Goal: Information Seeking & Learning: Learn about a topic

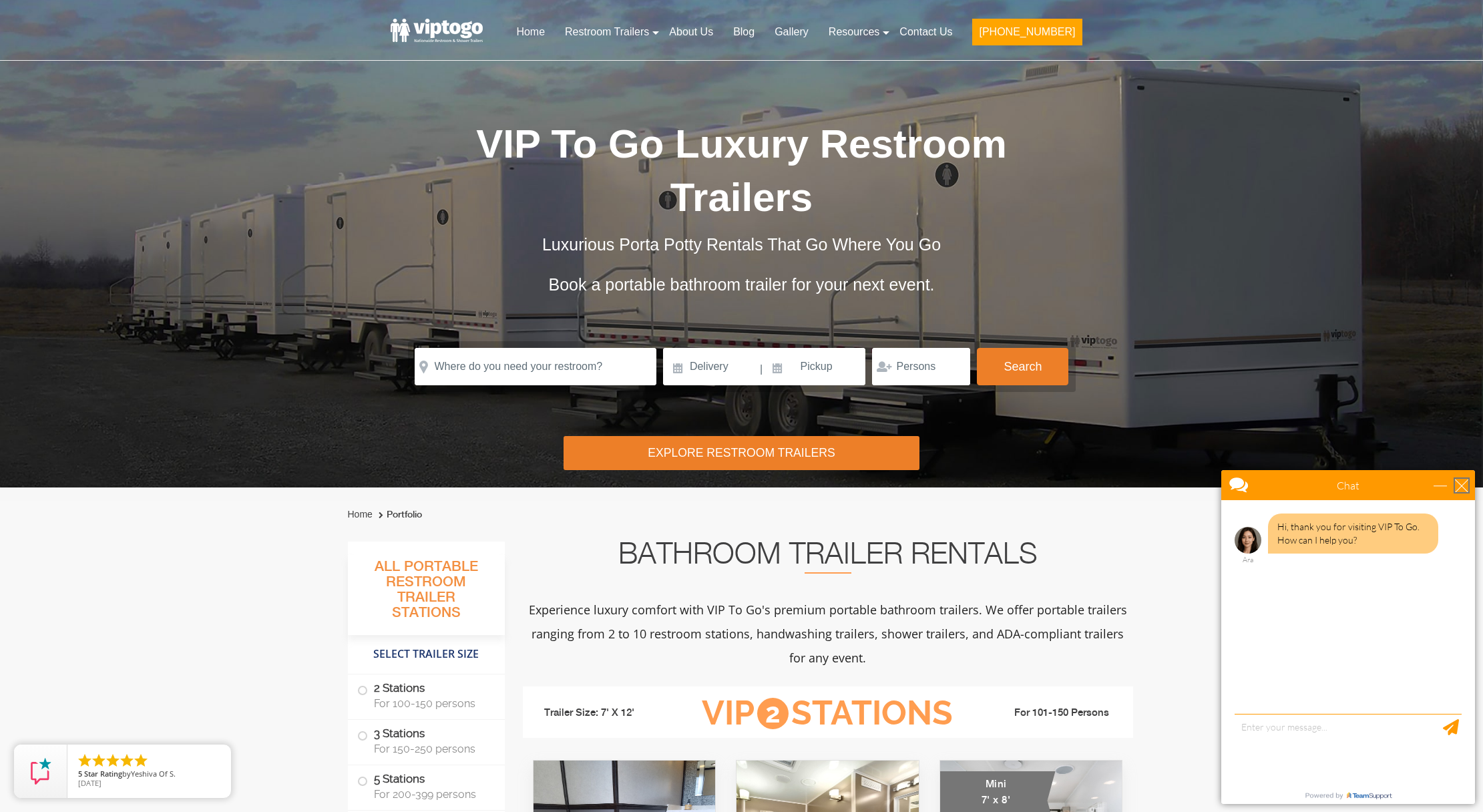
click at [1466, 484] on div "close" at bounding box center [1462, 485] width 13 height 13
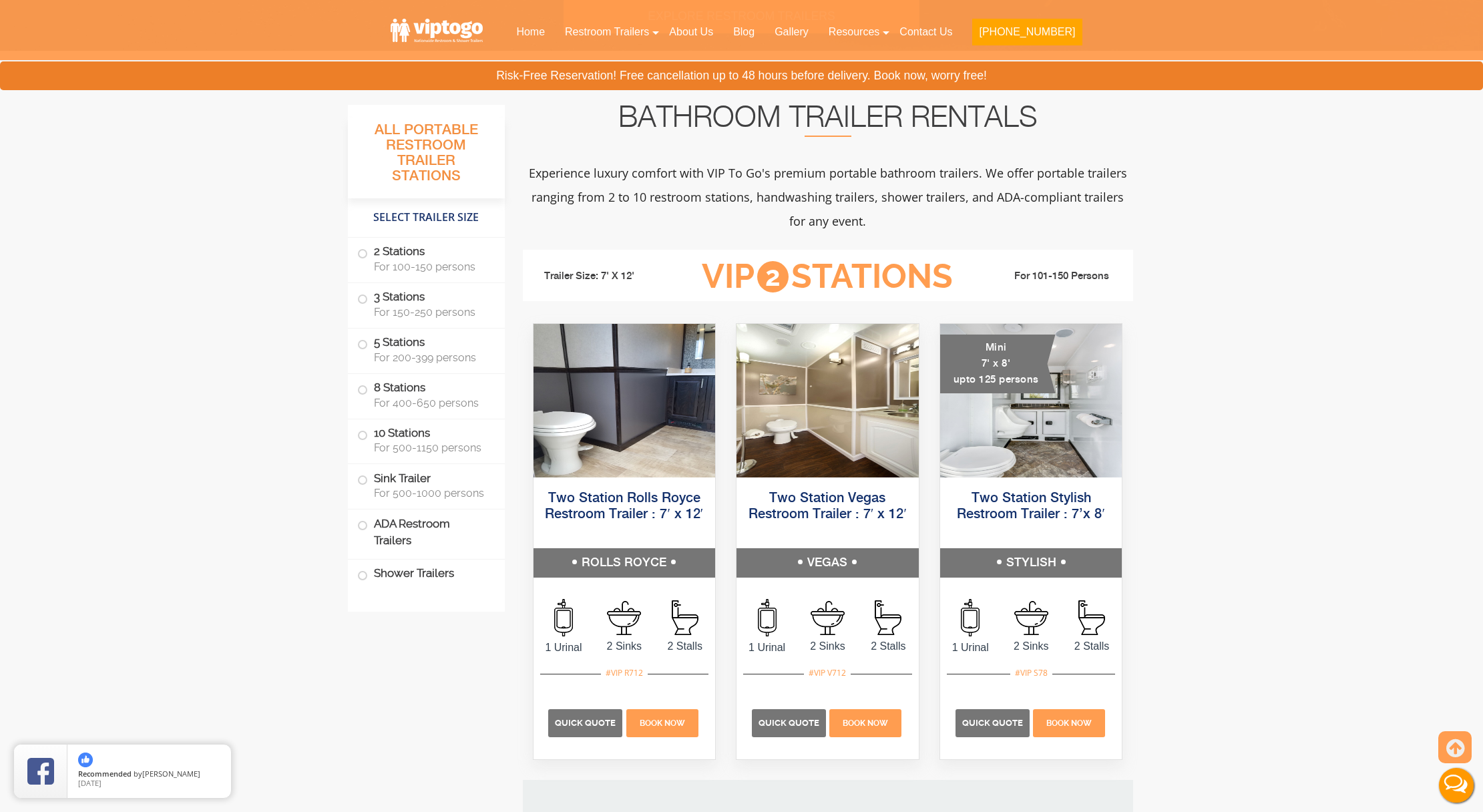
scroll to position [439, 0]
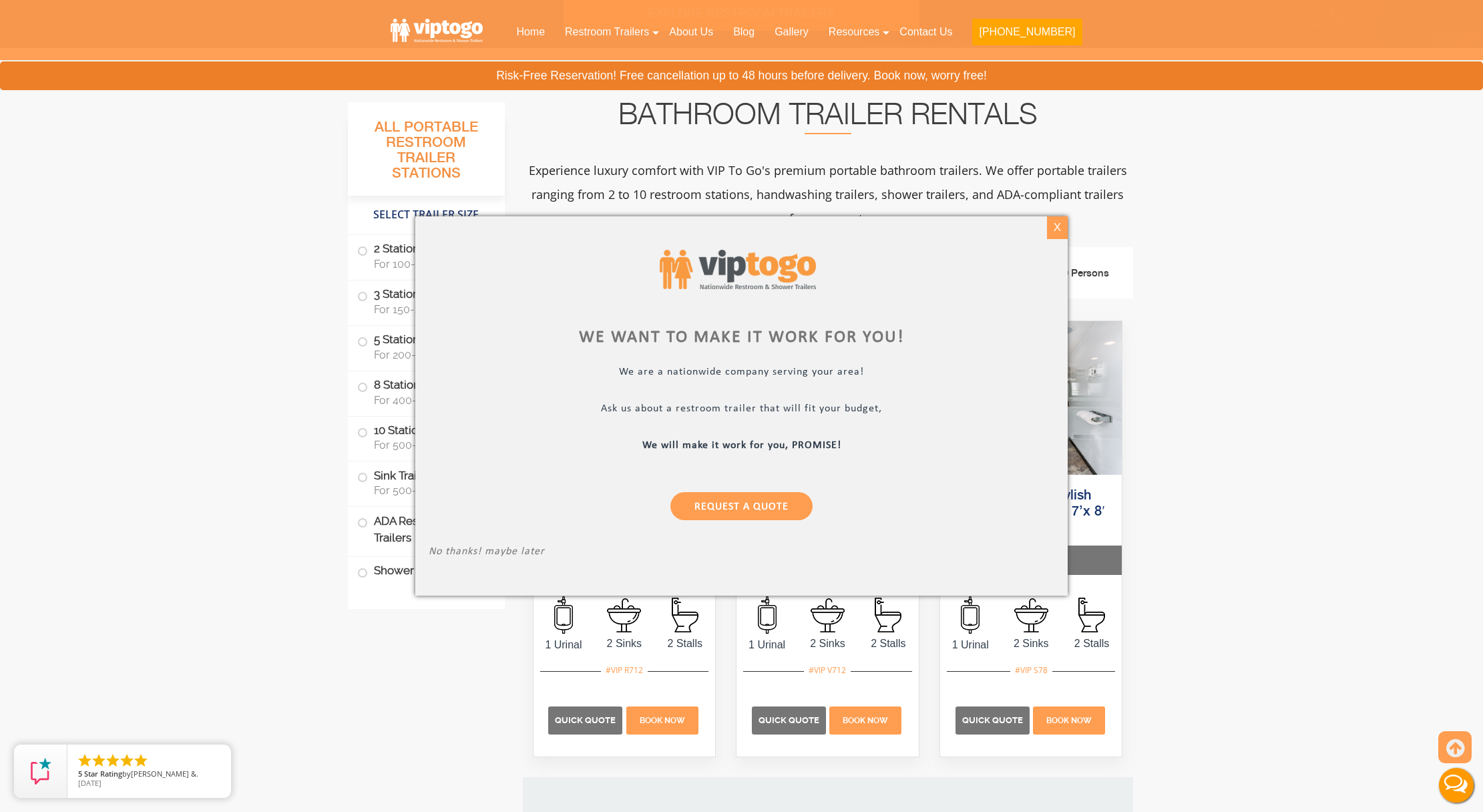
click at [1059, 226] on div "X" at bounding box center [1057, 228] width 21 height 23
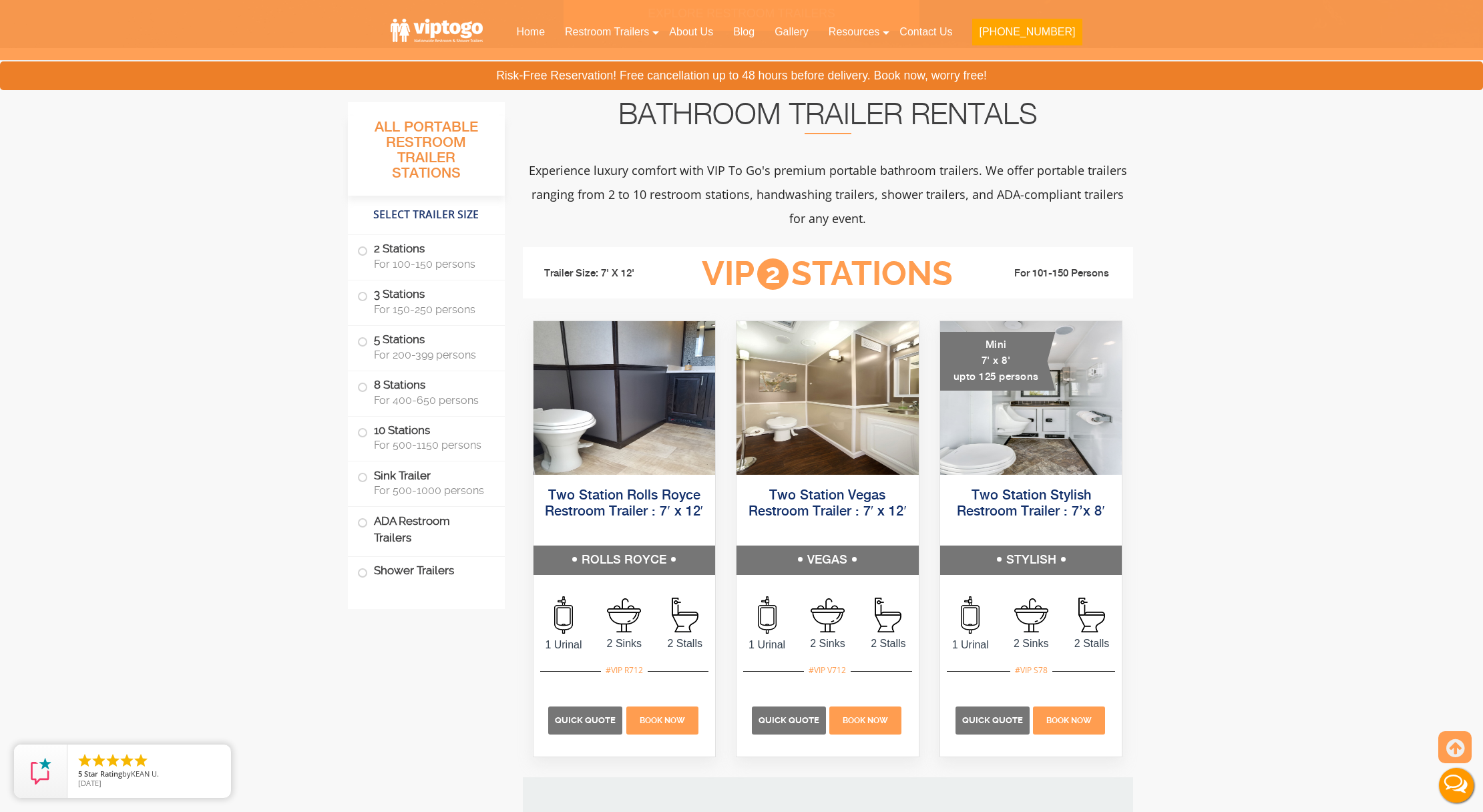
scroll to position [438, 0]
click at [364, 340] on span at bounding box center [362, 343] width 6 height 6
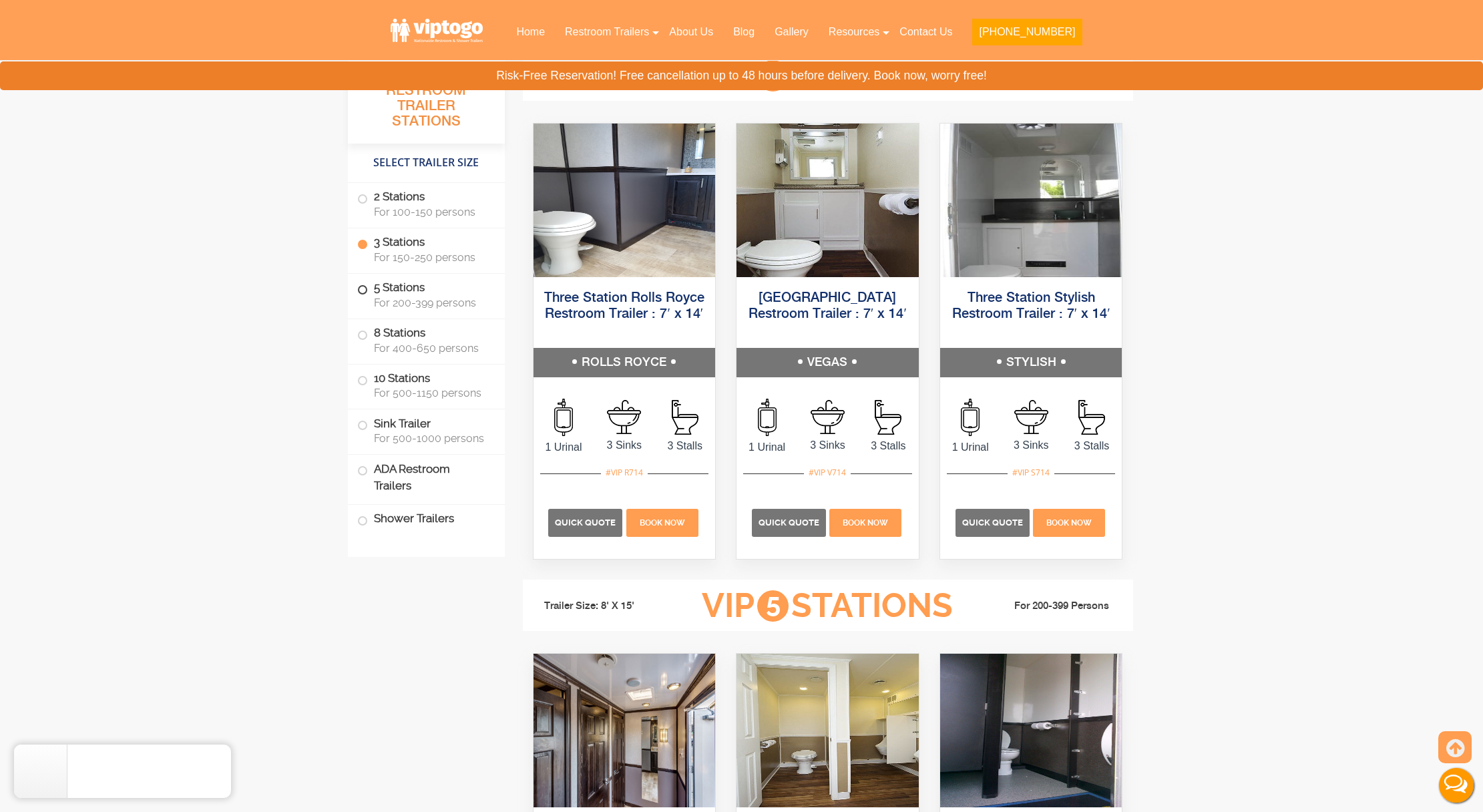
scroll to position [2043, 0]
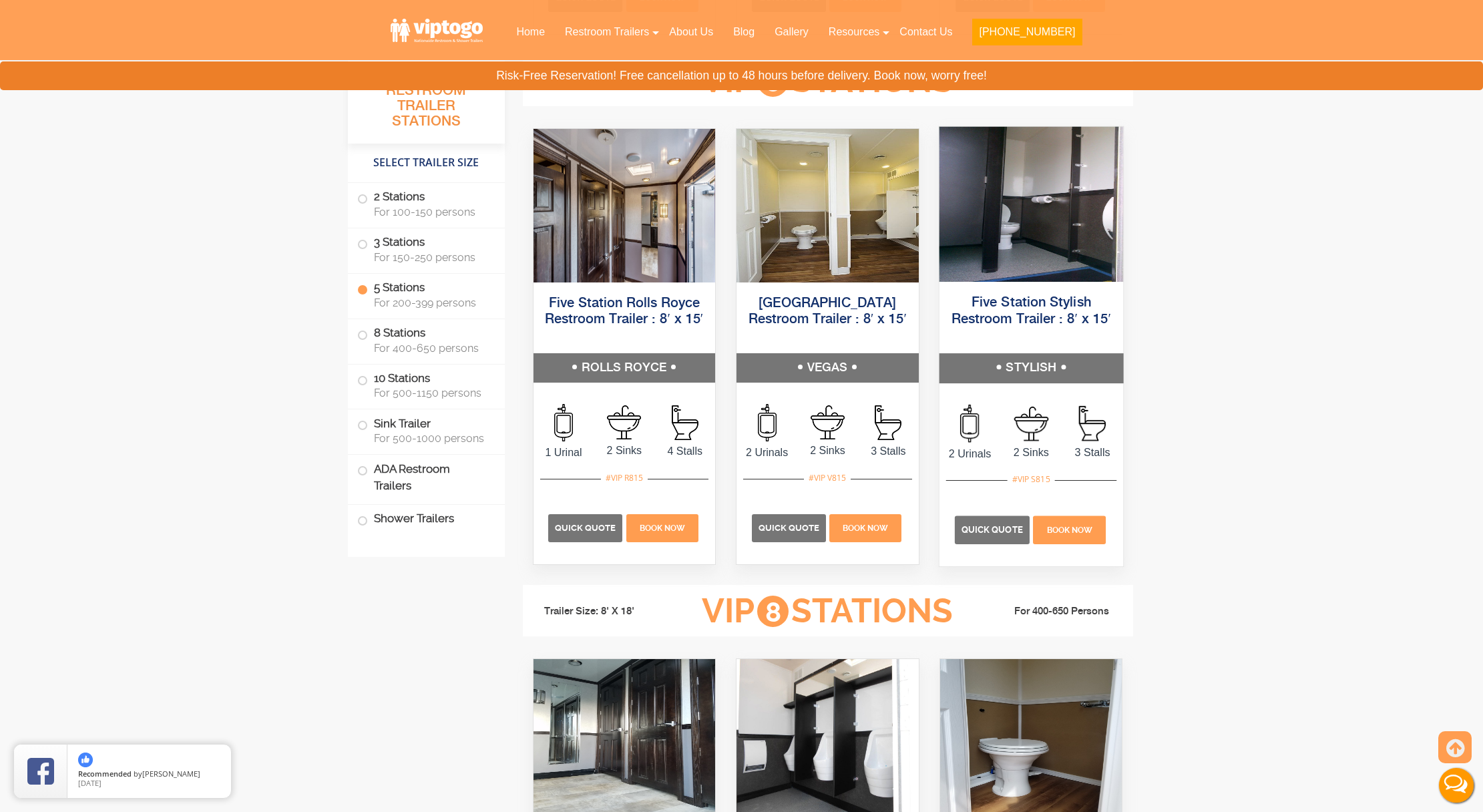
click at [1018, 285] on h5 "Five Station Stylish Restroom Trailer : 8′ x 15′" at bounding box center [1030, 319] width 184 height 67
click at [1044, 234] on img at bounding box center [1030, 203] width 184 height 155
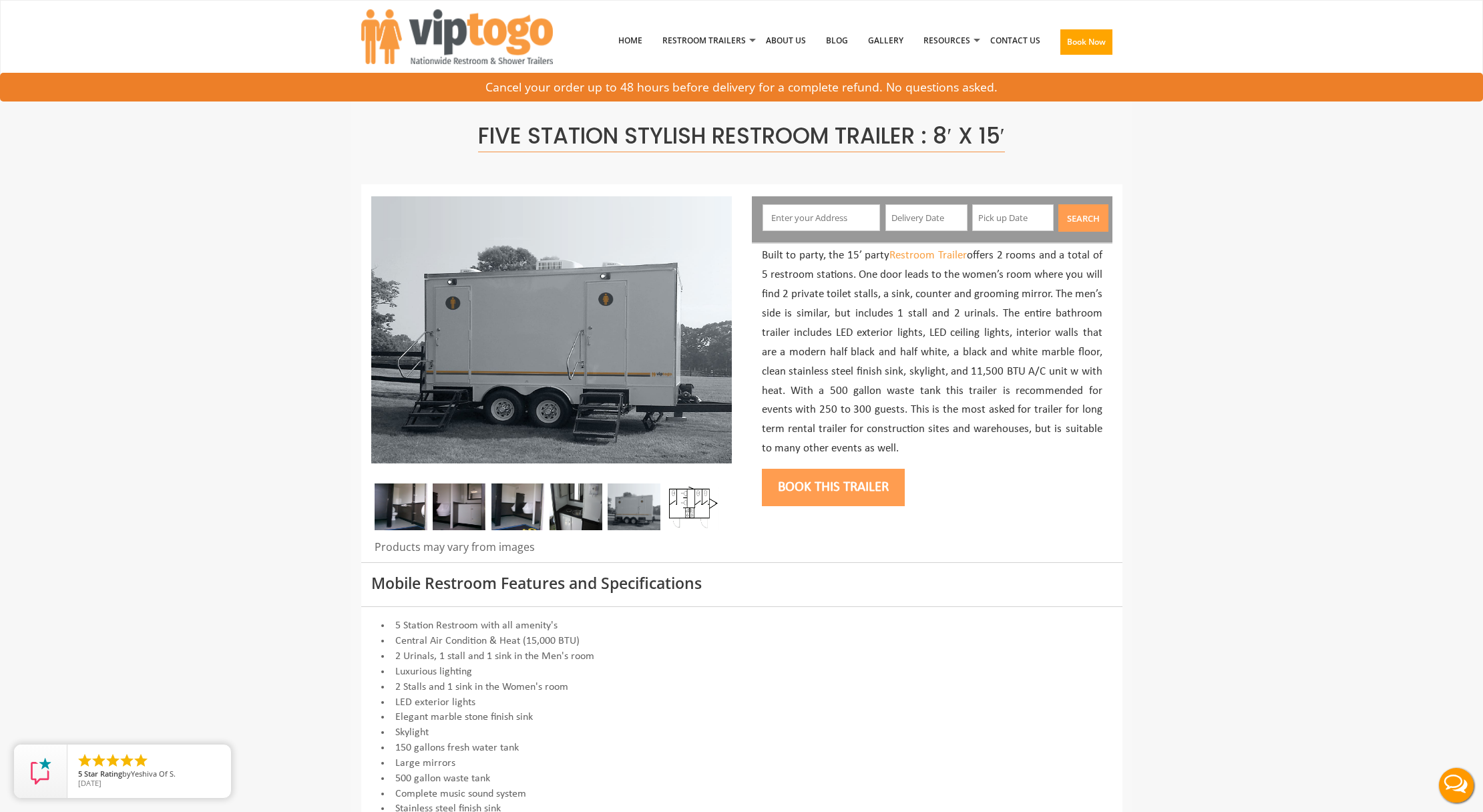
click at [692, 501] on img at bounding box center [692, 506] width 53 height 47
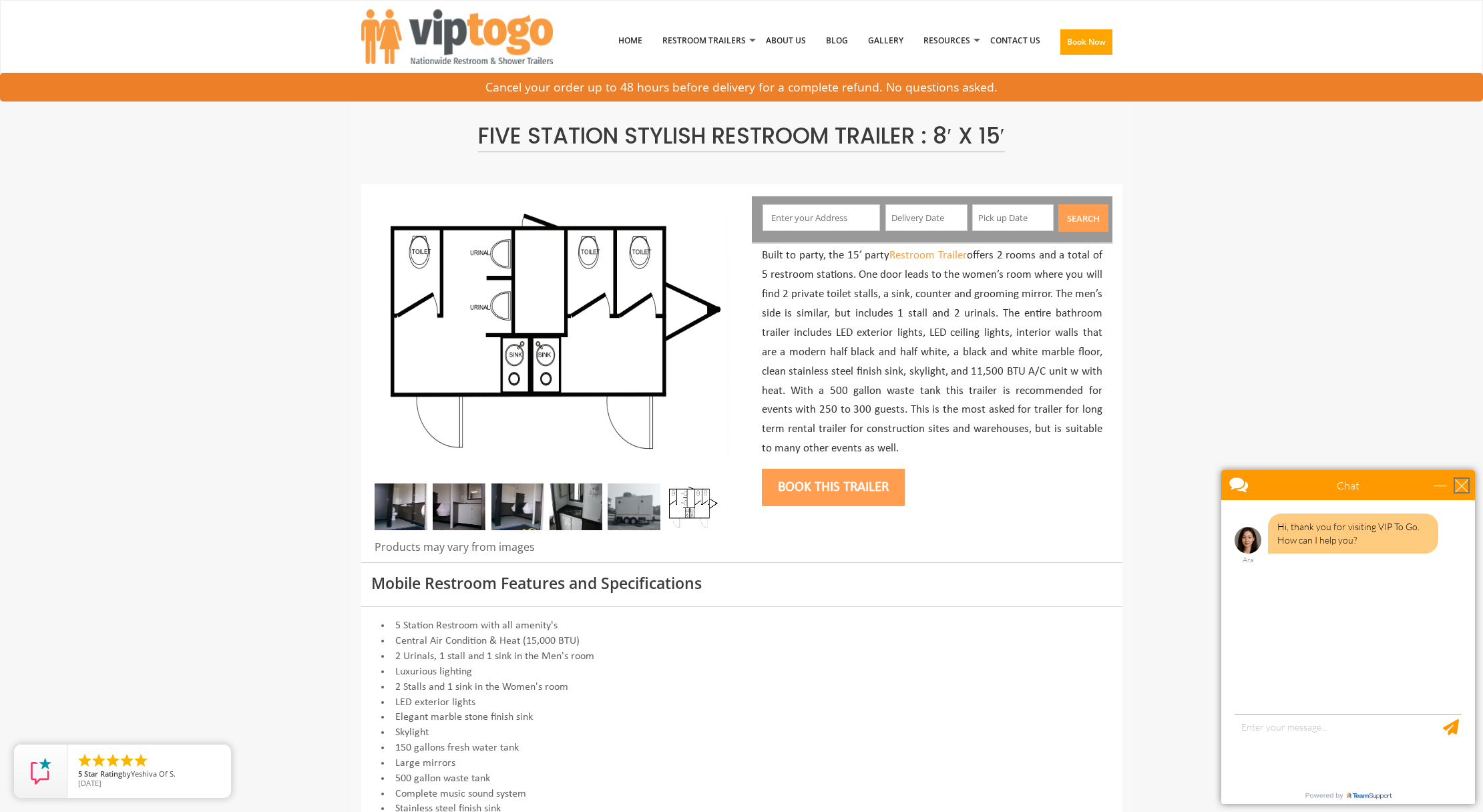
click at [1464, 486] on div "close" at bounding box center [1462, 485] width 13 height 13
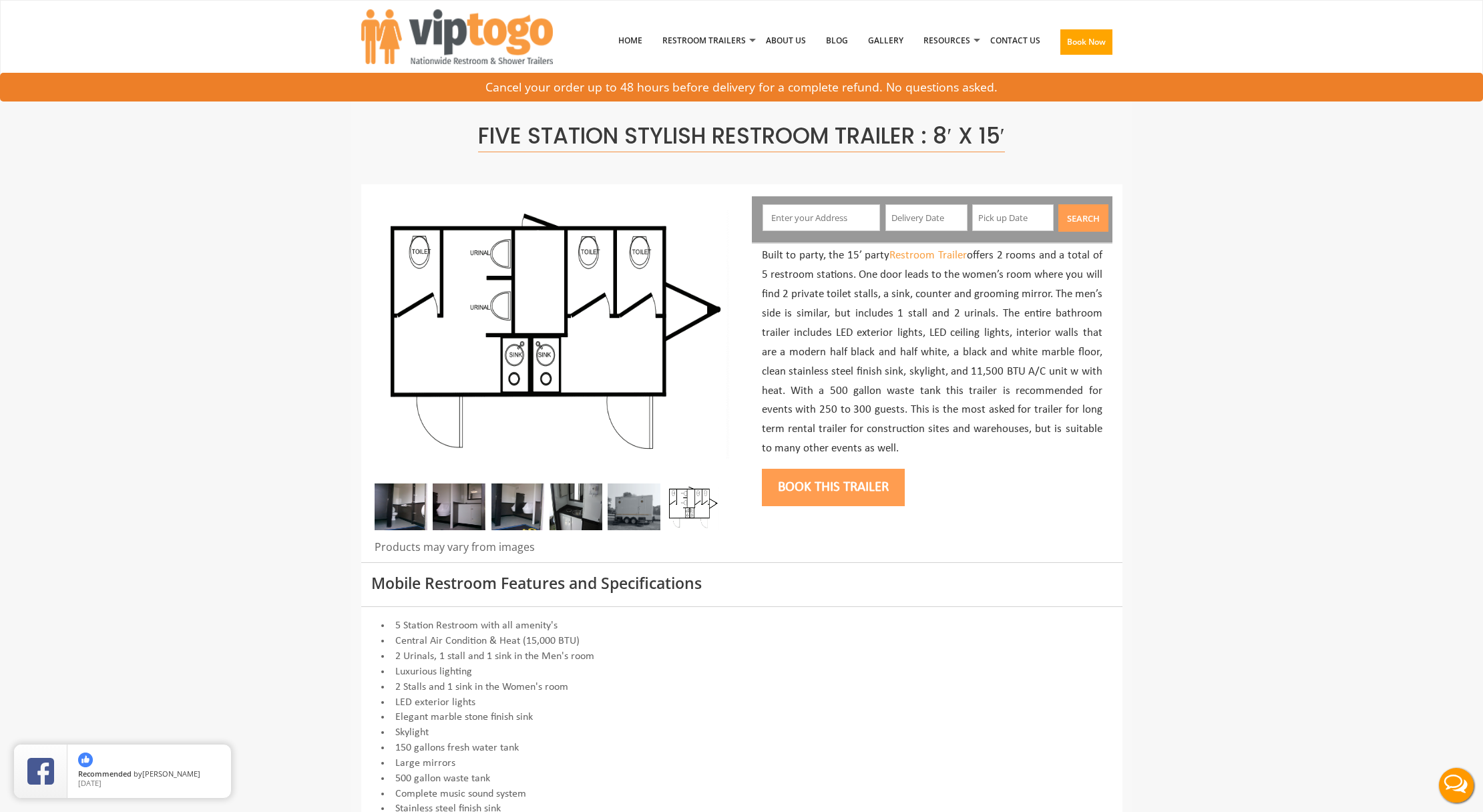
click at [627, 504] on img at bounding box center [633, 506] width 53 height 47
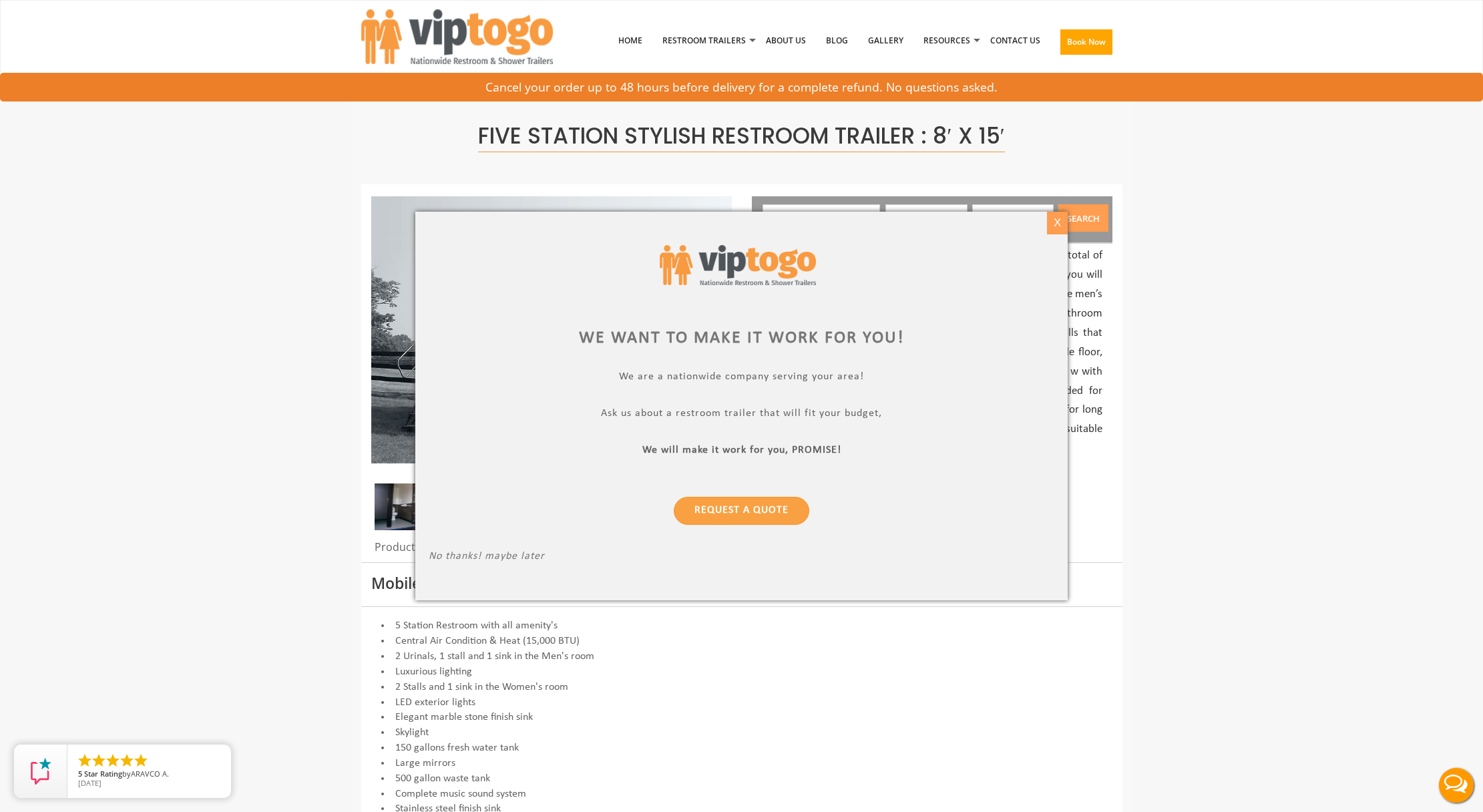
click at [1058, 222] on div "X" at bounding box center [1057, 223] width 21 height 23
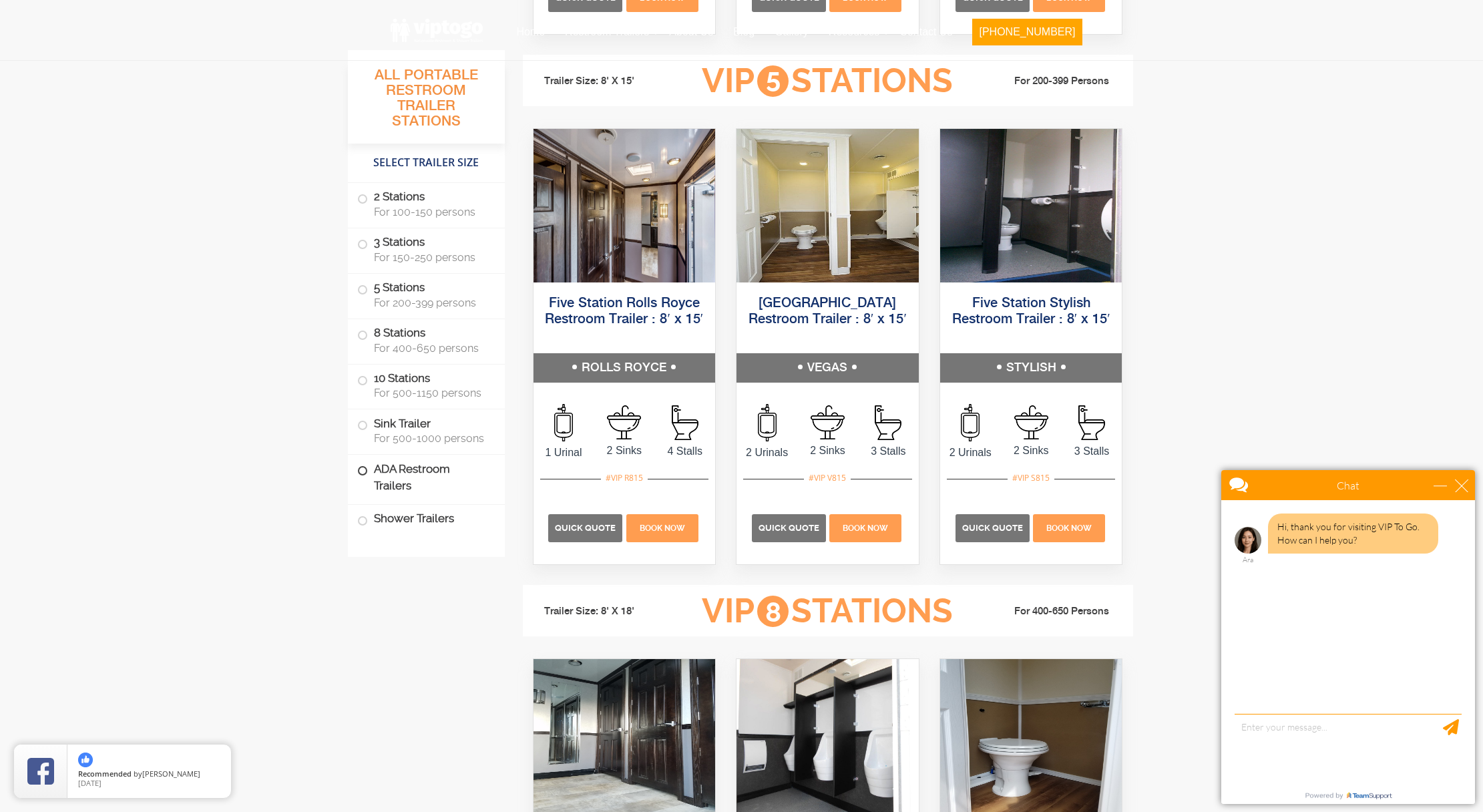
click at [450, 478] on label "ADA Restroom Trailers" at bounding box center [427, 477] width 138 height 45
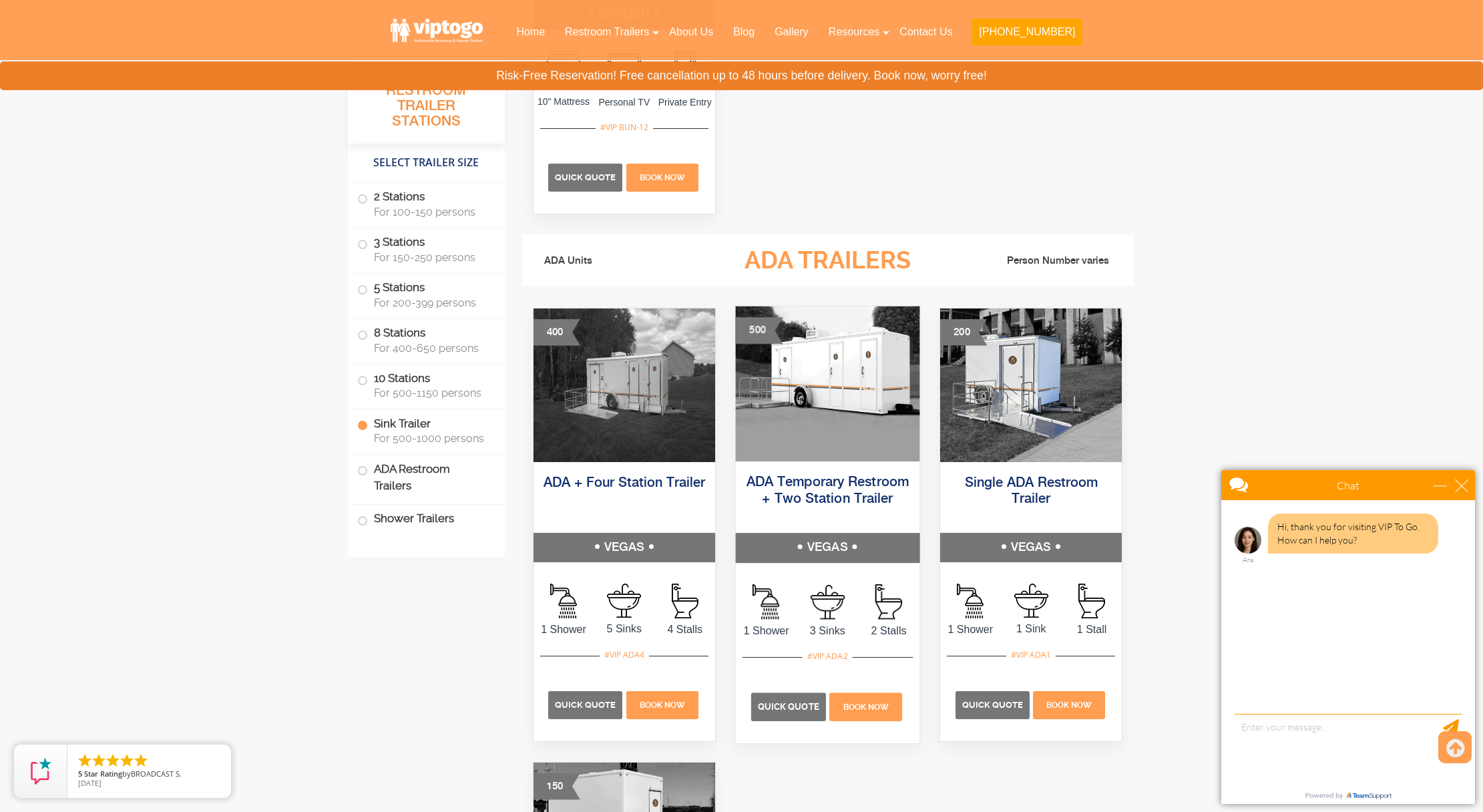
scroll to position [4533, 0]
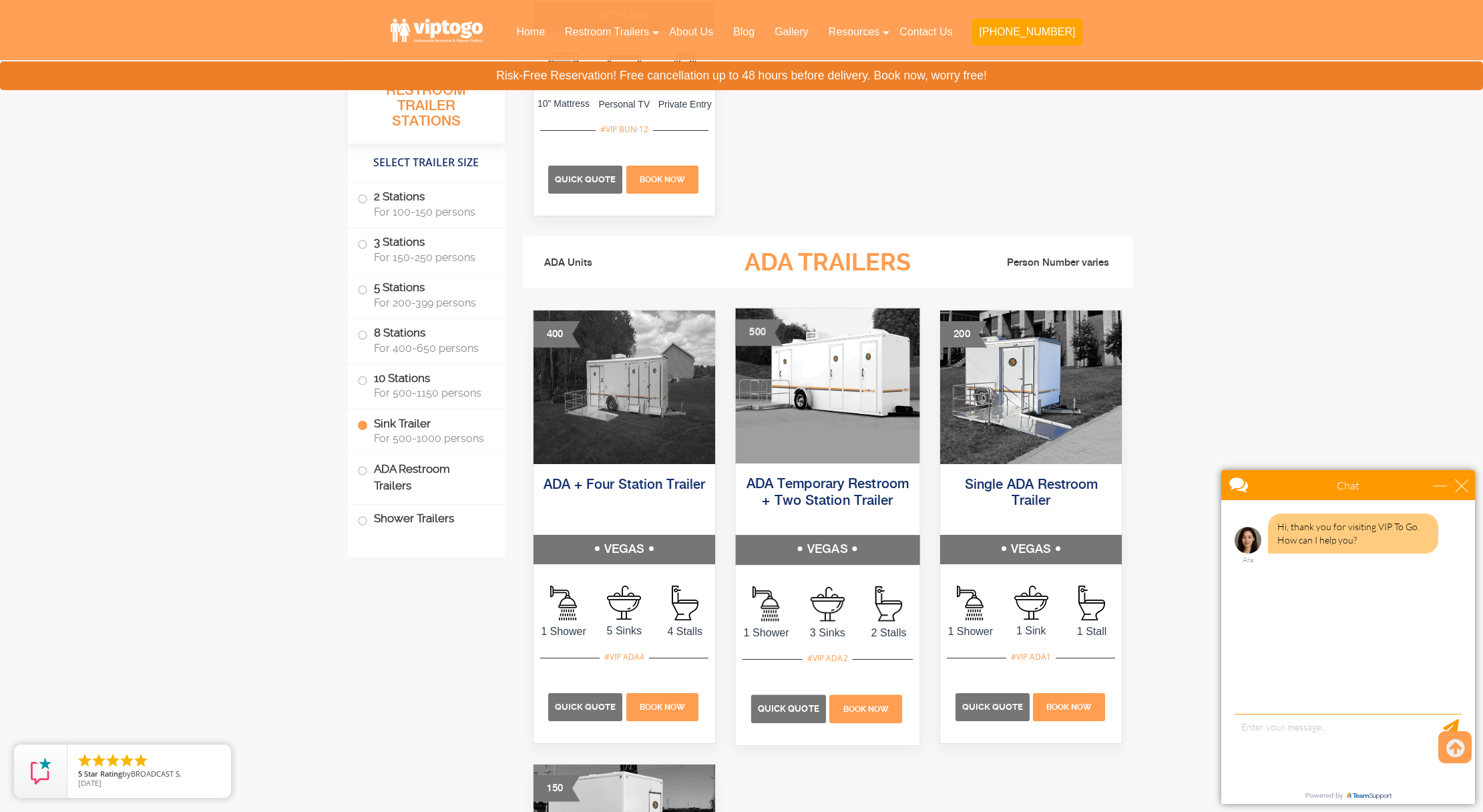
click at [809, 398] on img at bounding box center [827, 384] width 184 height 155
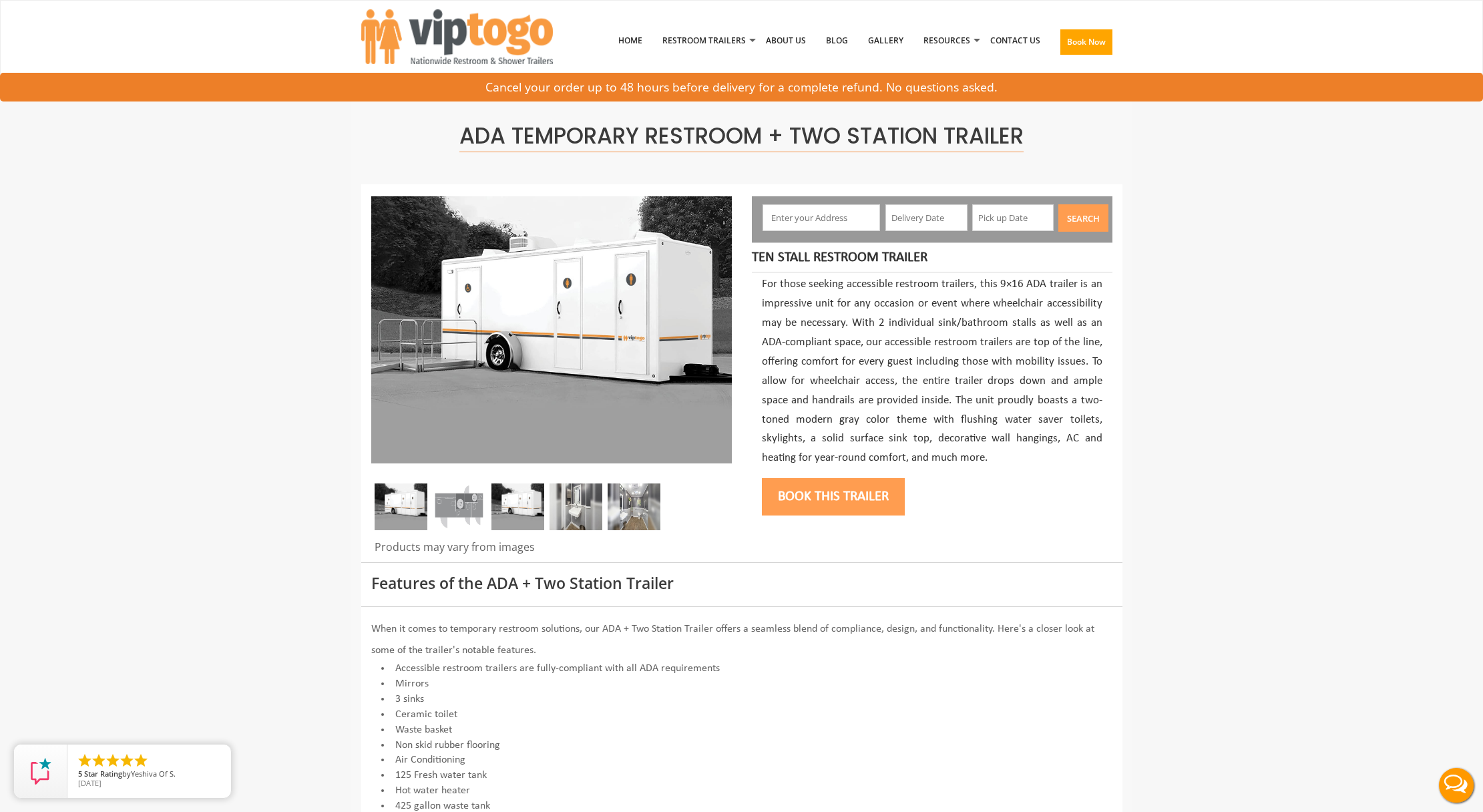
click at [467, 504] on img at bounding box center [458, 506] width 53 height 47
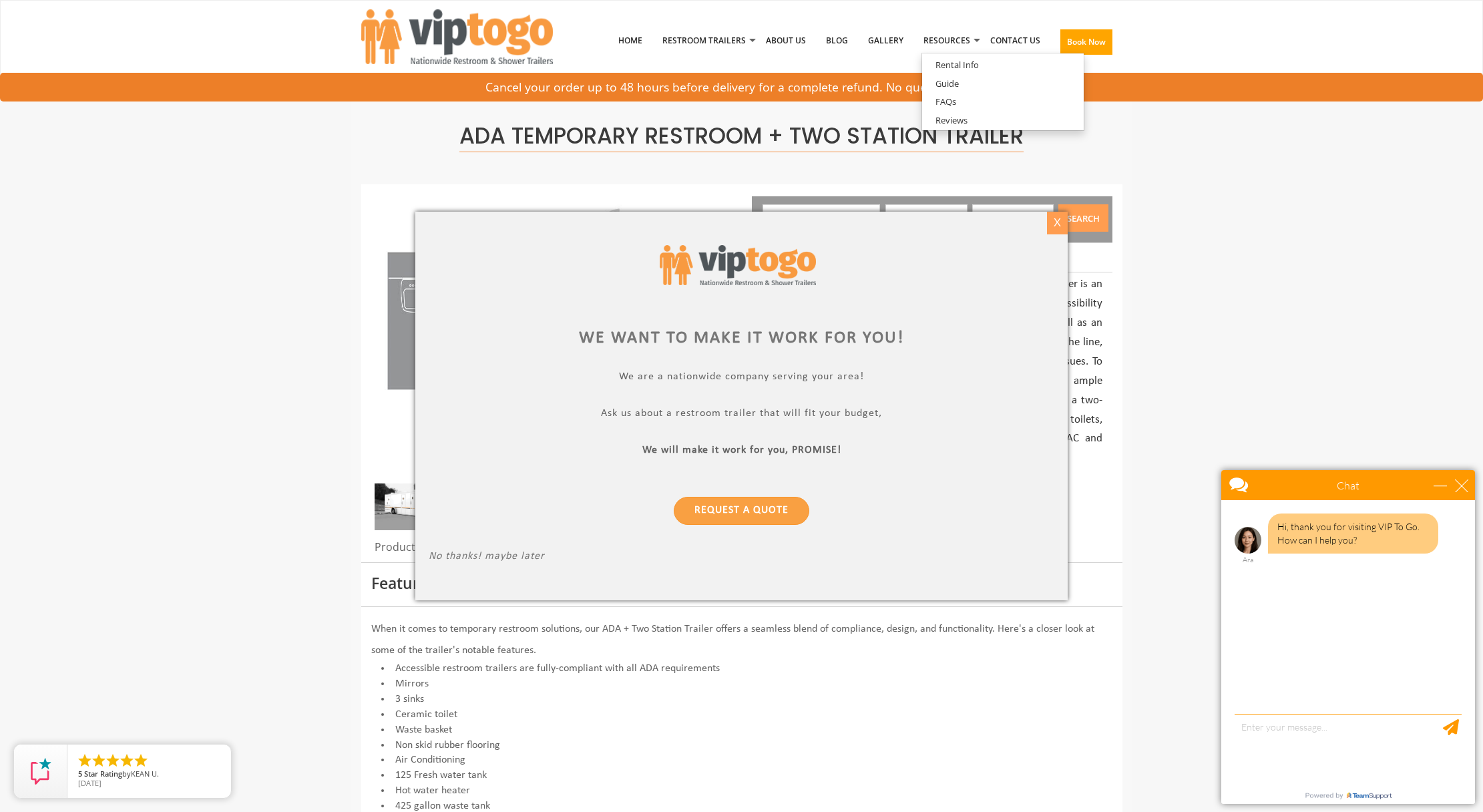
click at [1063, 222] on div "X" at bounding box center [1057, 223] width 21 height 23
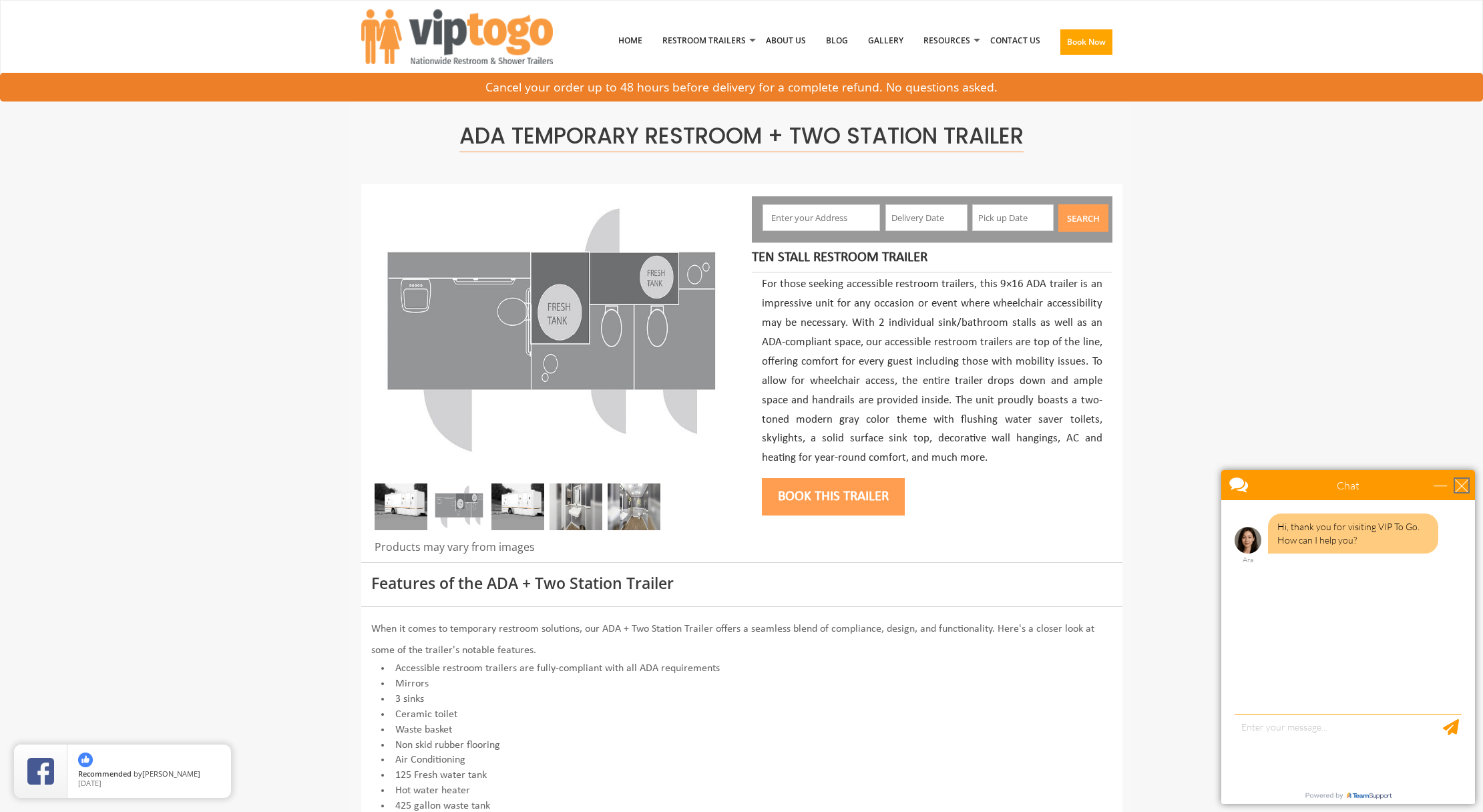
click at [1467, 484] on div "close" at bounding box center [1462, 485] width 13 height 13
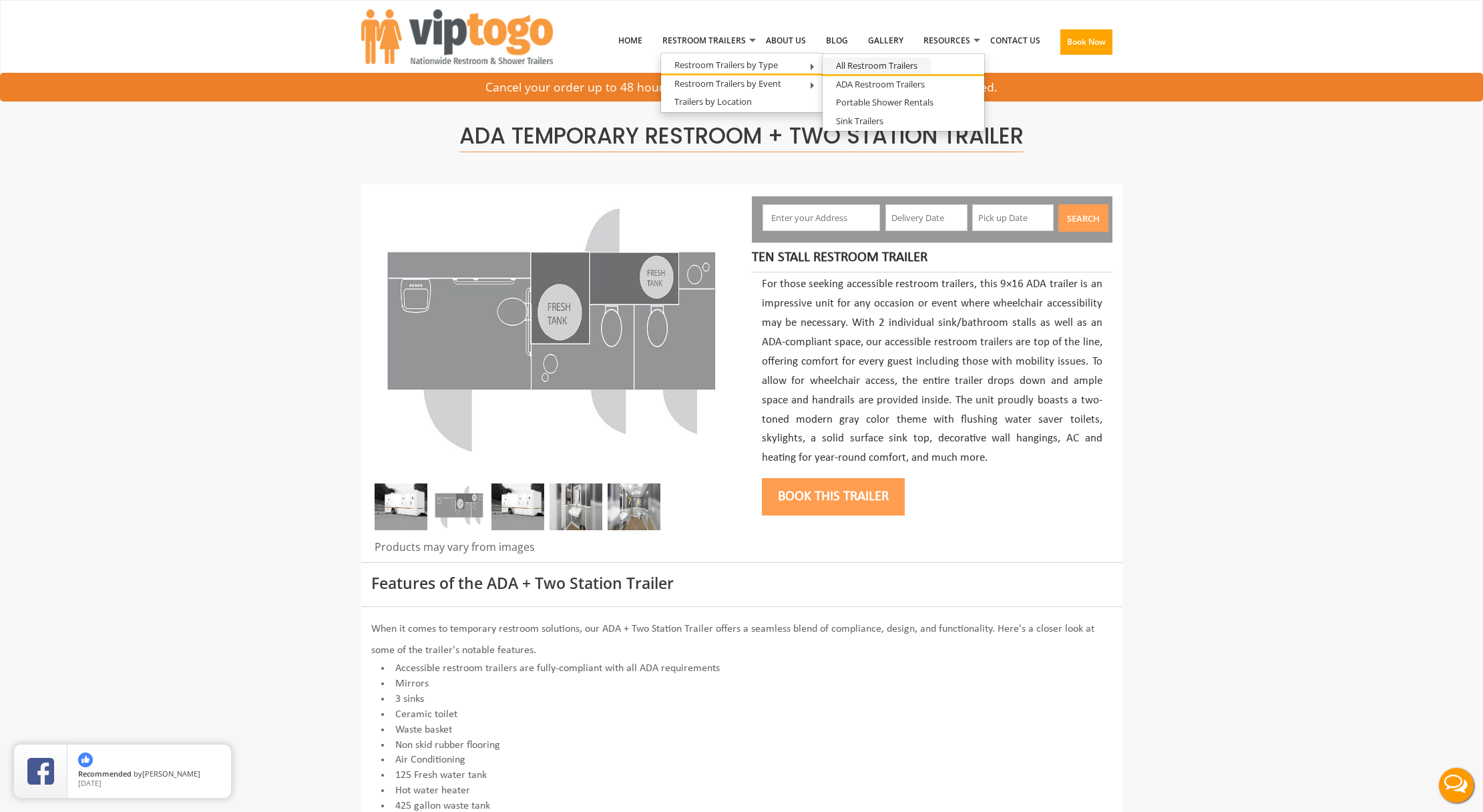
click at [872, 62] on link "All Restroom Trailers" at bounding box center [877, 65] width 109 height 16
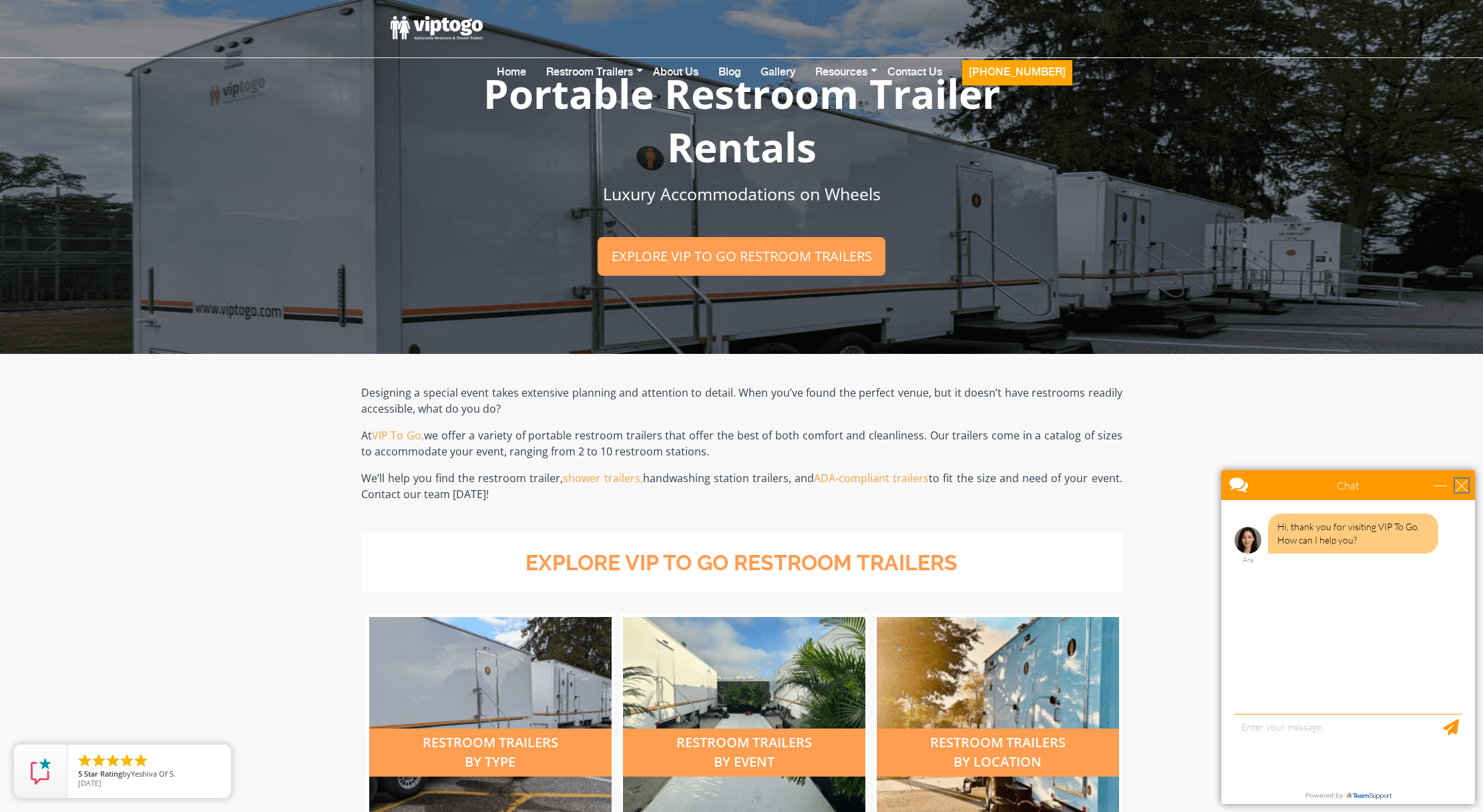
click at [1462, 485] on div "close" at bounding box center [1462, 485] width 13 height 13
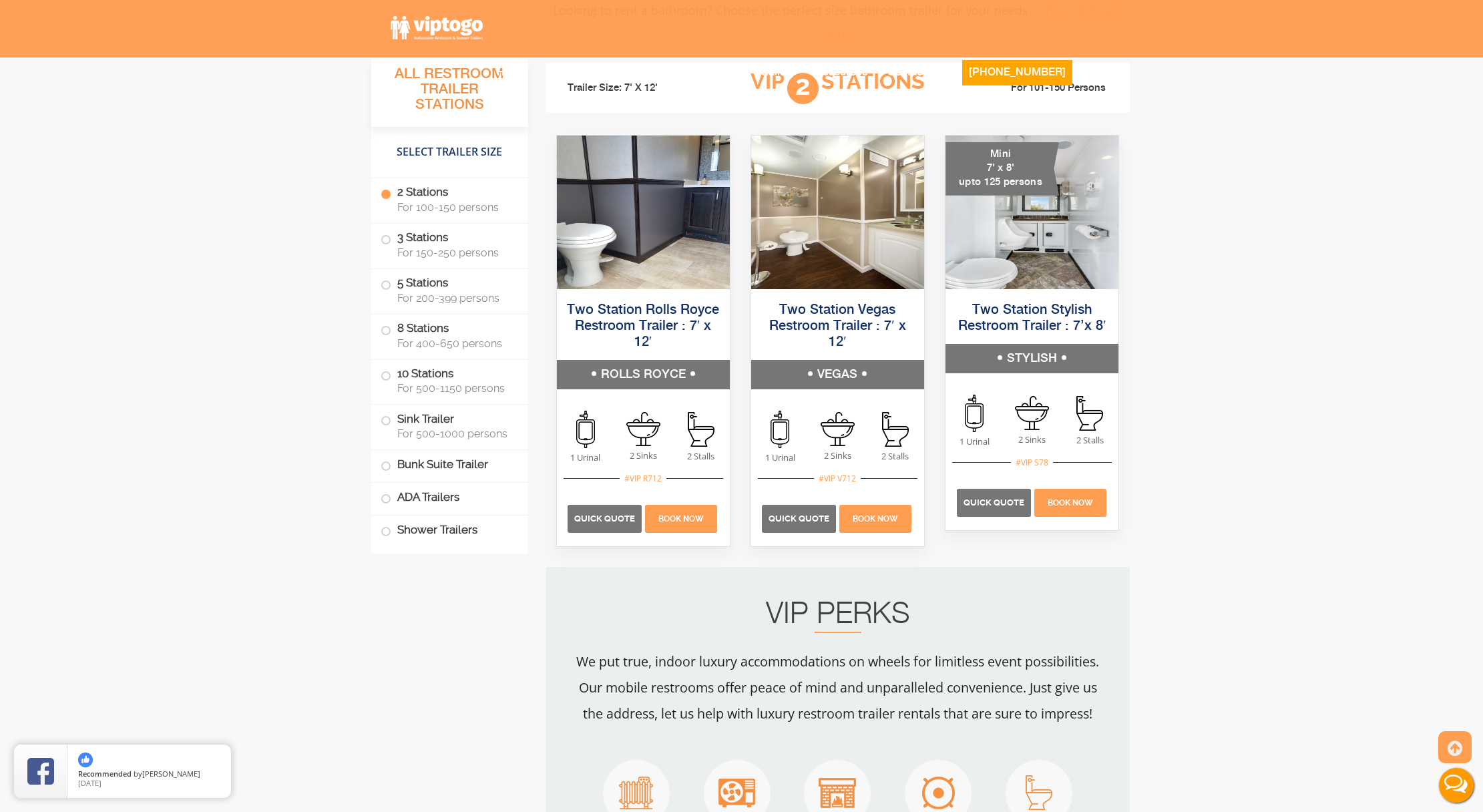
scroll to position [915, 0]
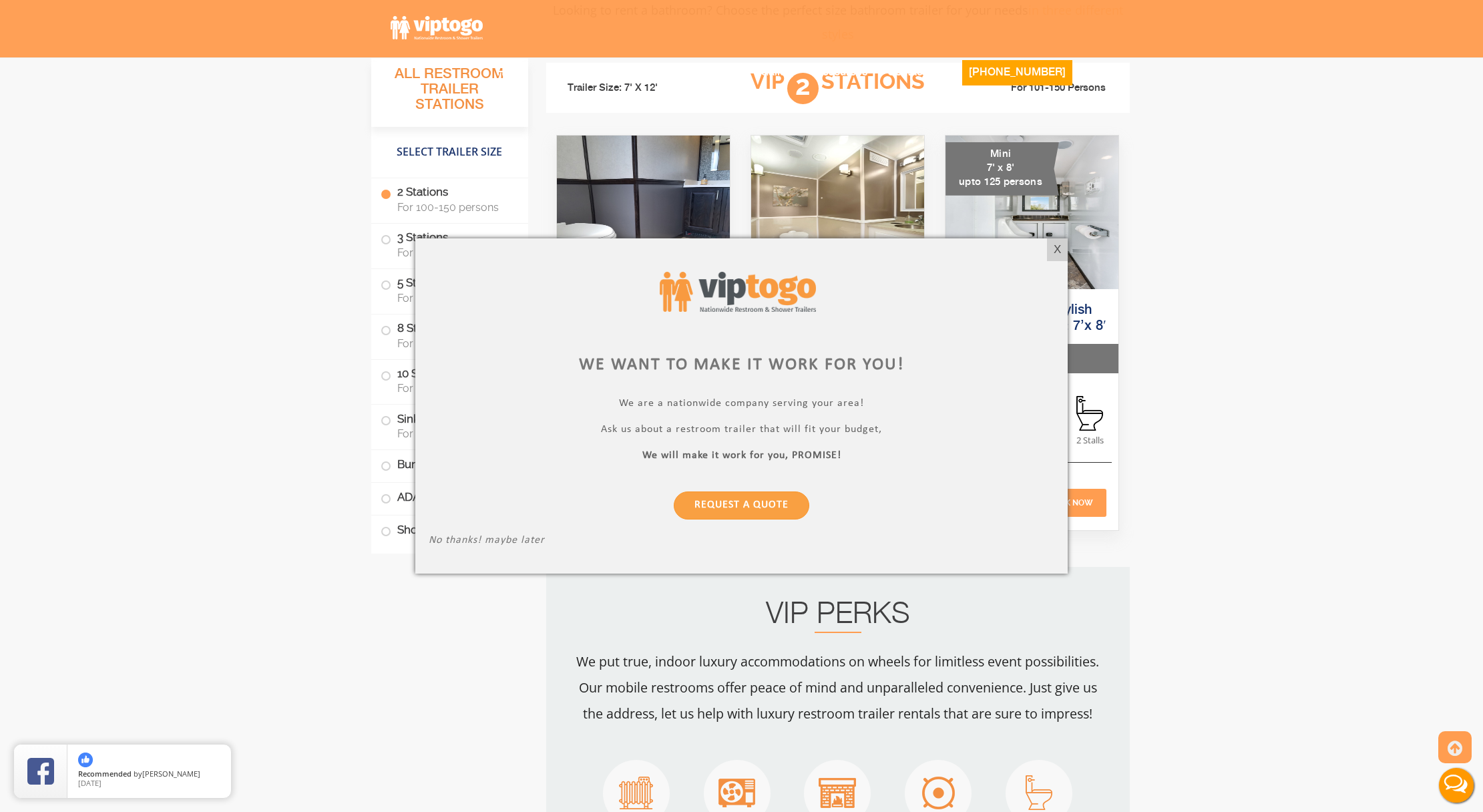
click at [386, 283] on div at bounding box center [741, 406] width 1483 height 812
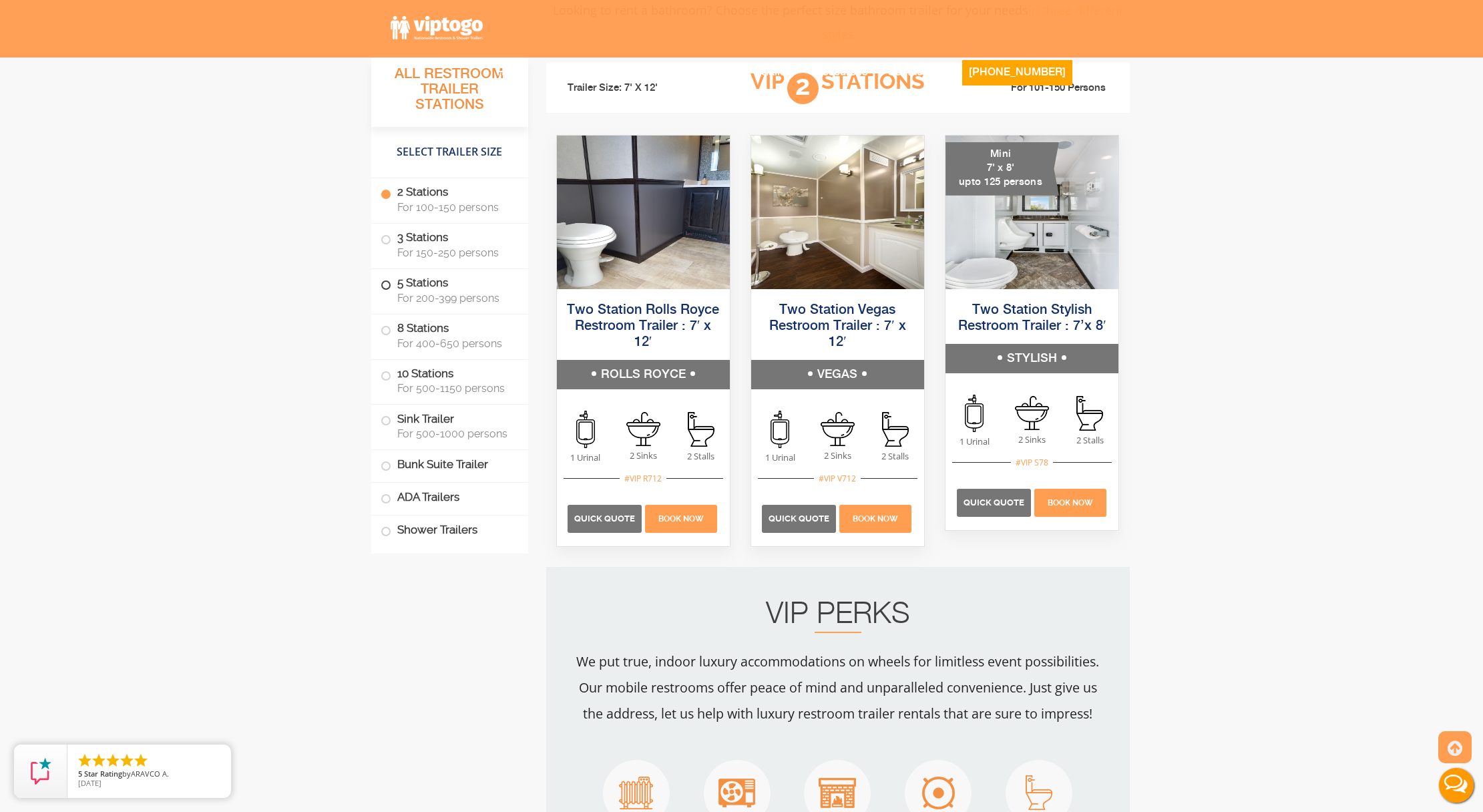
click at [385, 283] on span at bounding box center [386, 285] width 6 height 6
click at [393, 284] on label "5 Stations For 200-399 persons" at bounding box center [450, 289] width 138 height 41
click at [390, 283] on label "5 Stations For 200-399 persons" at bounding box center [450, 289] width 138 height 41
click at [430, 272] on label "5 Stations For 200-399 persons" at bounding box center [450, 289] width 138 height 41
click at [425, 285] on label "5 Stations For 200-399 persons" at bounding box center [450, 289] width 138 height 41
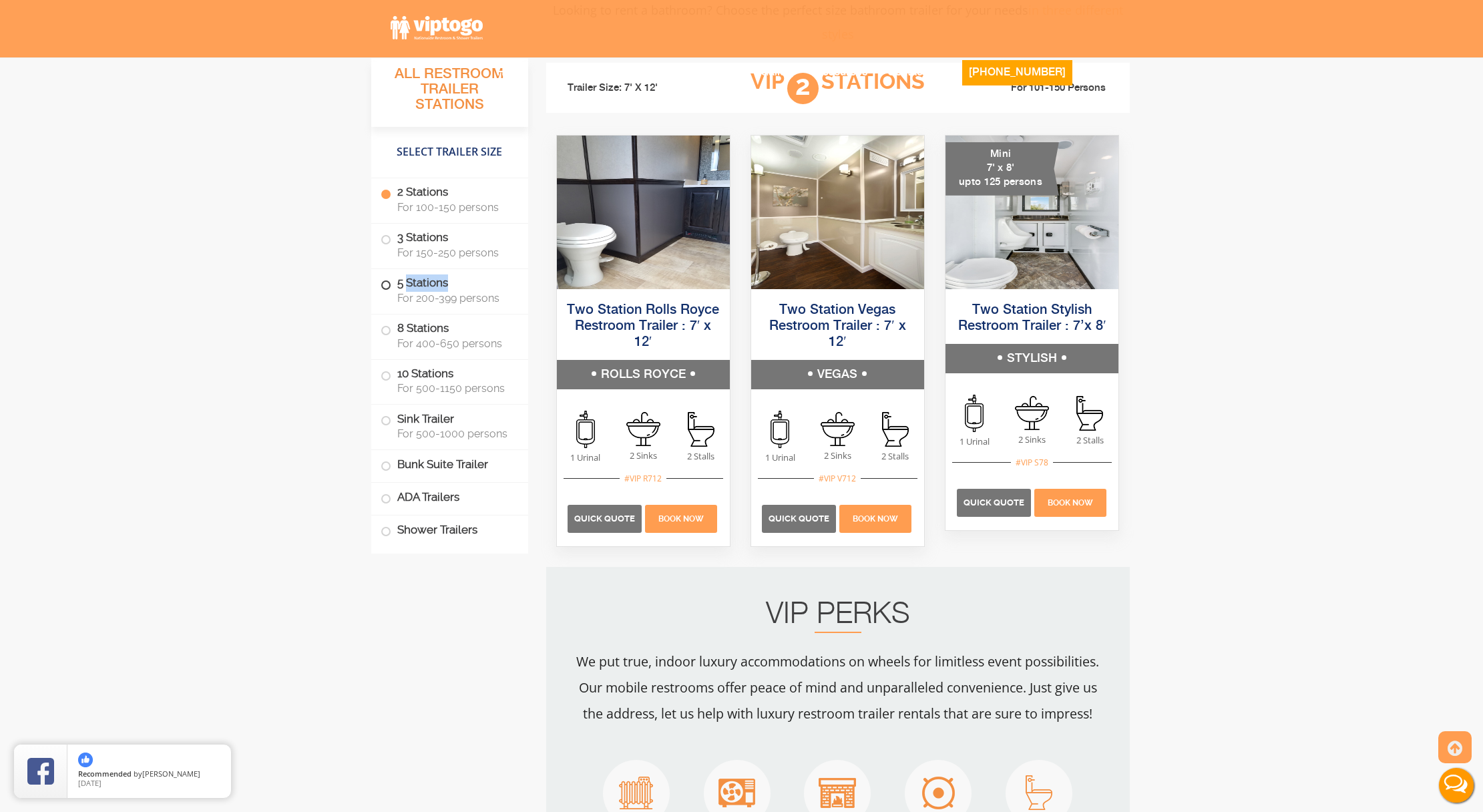
click at [425, 285] on label "5 Stations For 200-399 persons" at bounding box center [450, 289] width 138 height 41
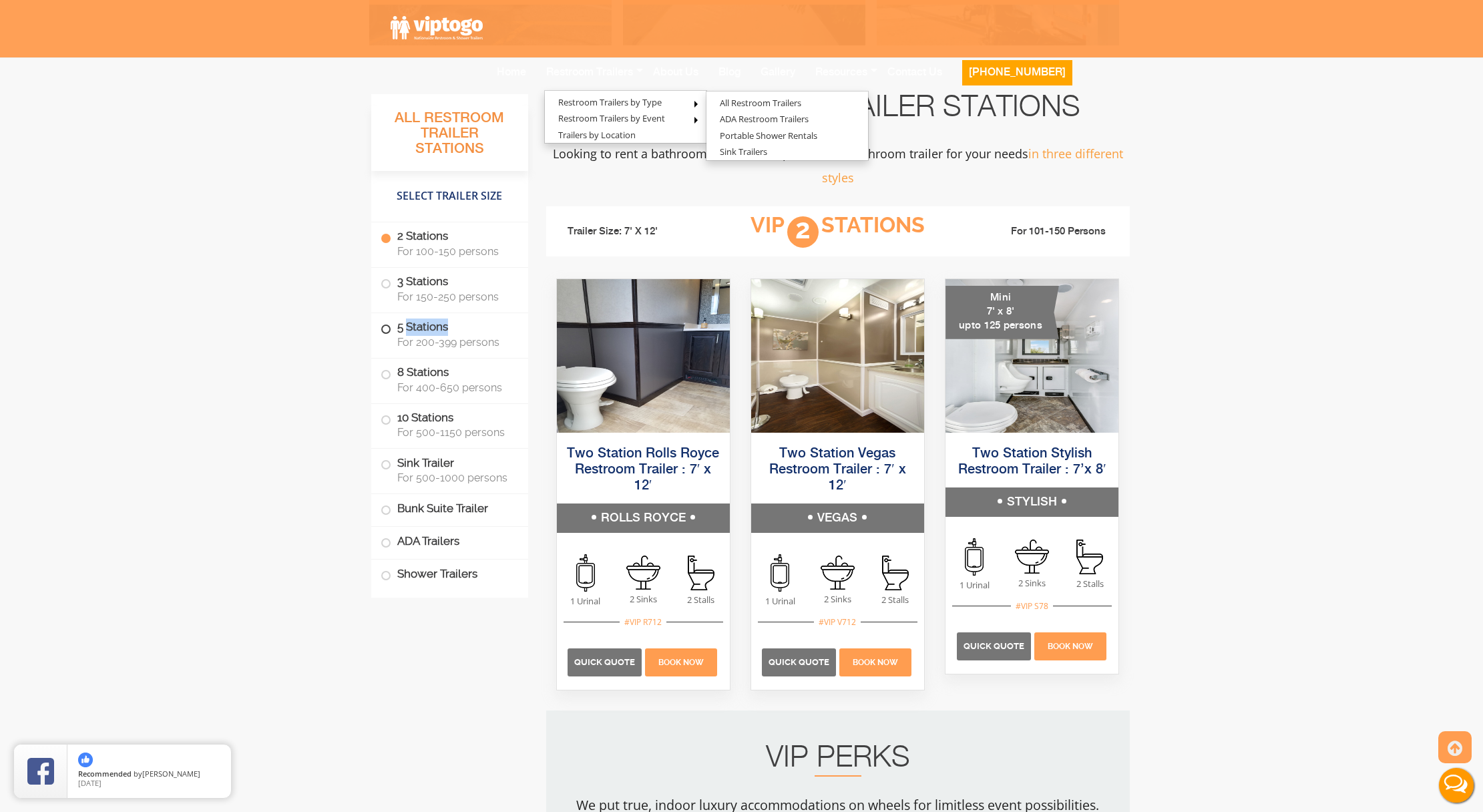
scroll to position [698, 0]
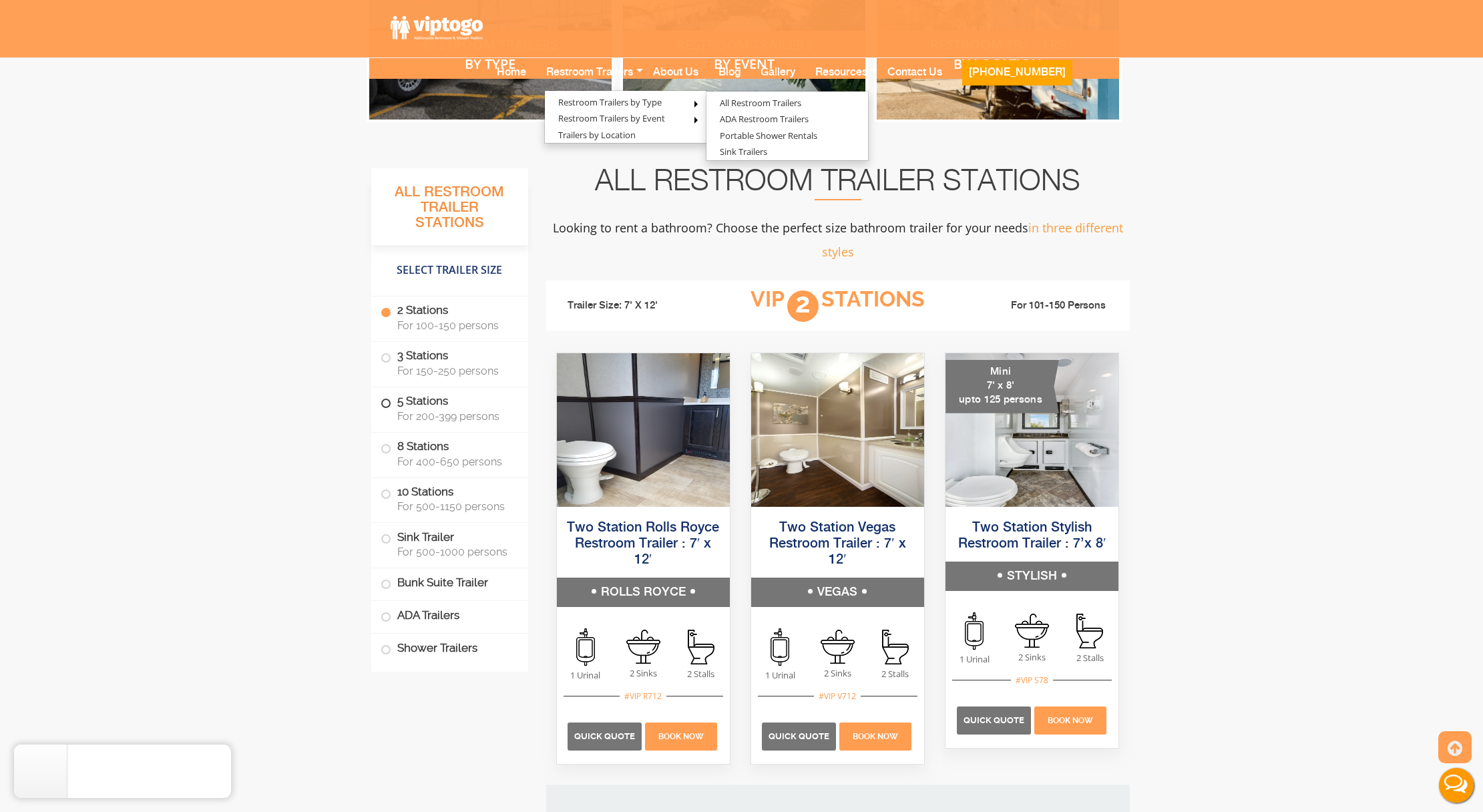
click at [383, 404] on span at bounding box center [386, 404] width 6 height 6
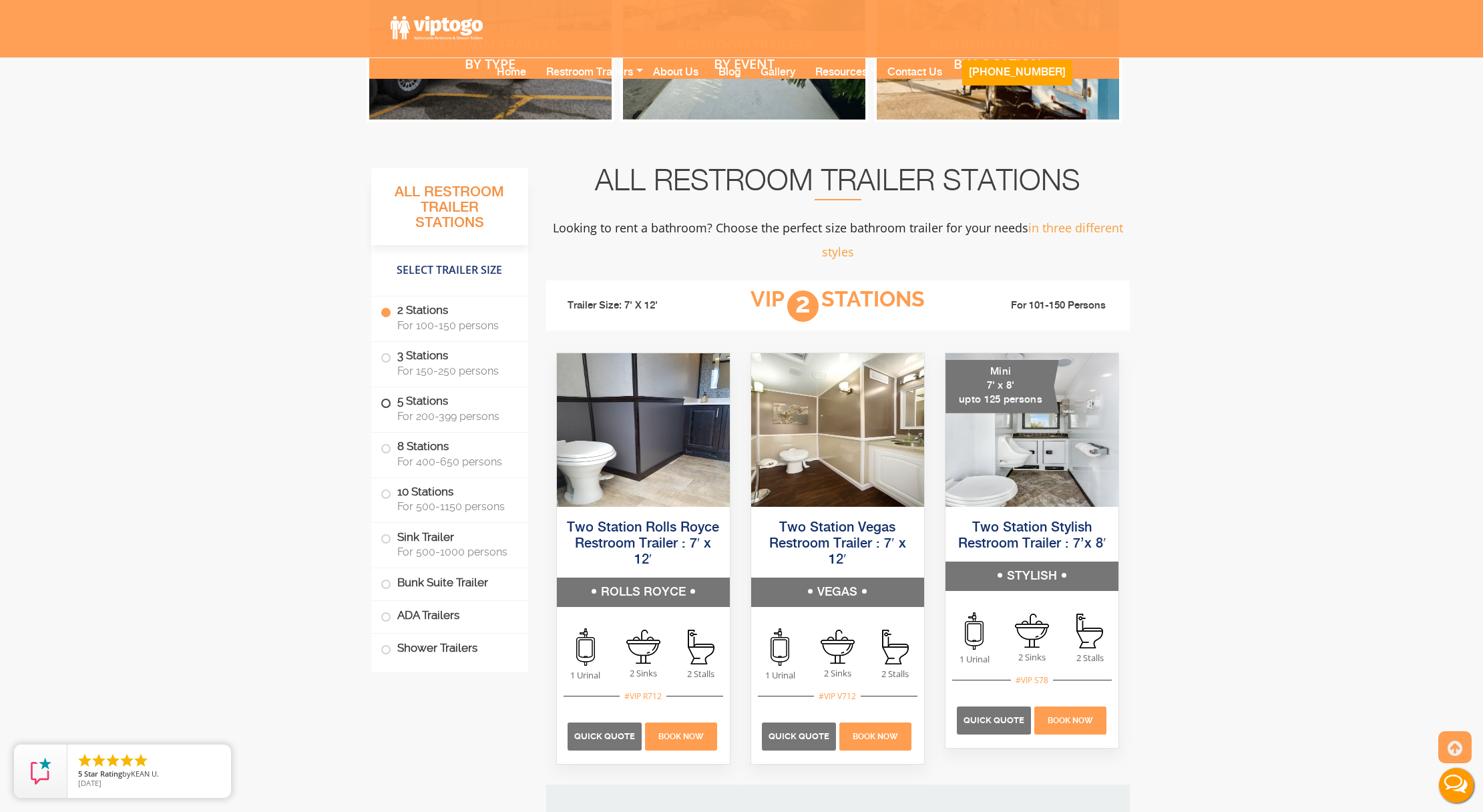
click at [383, 402] on span at bounding box center [386, 404] width 6 height 6
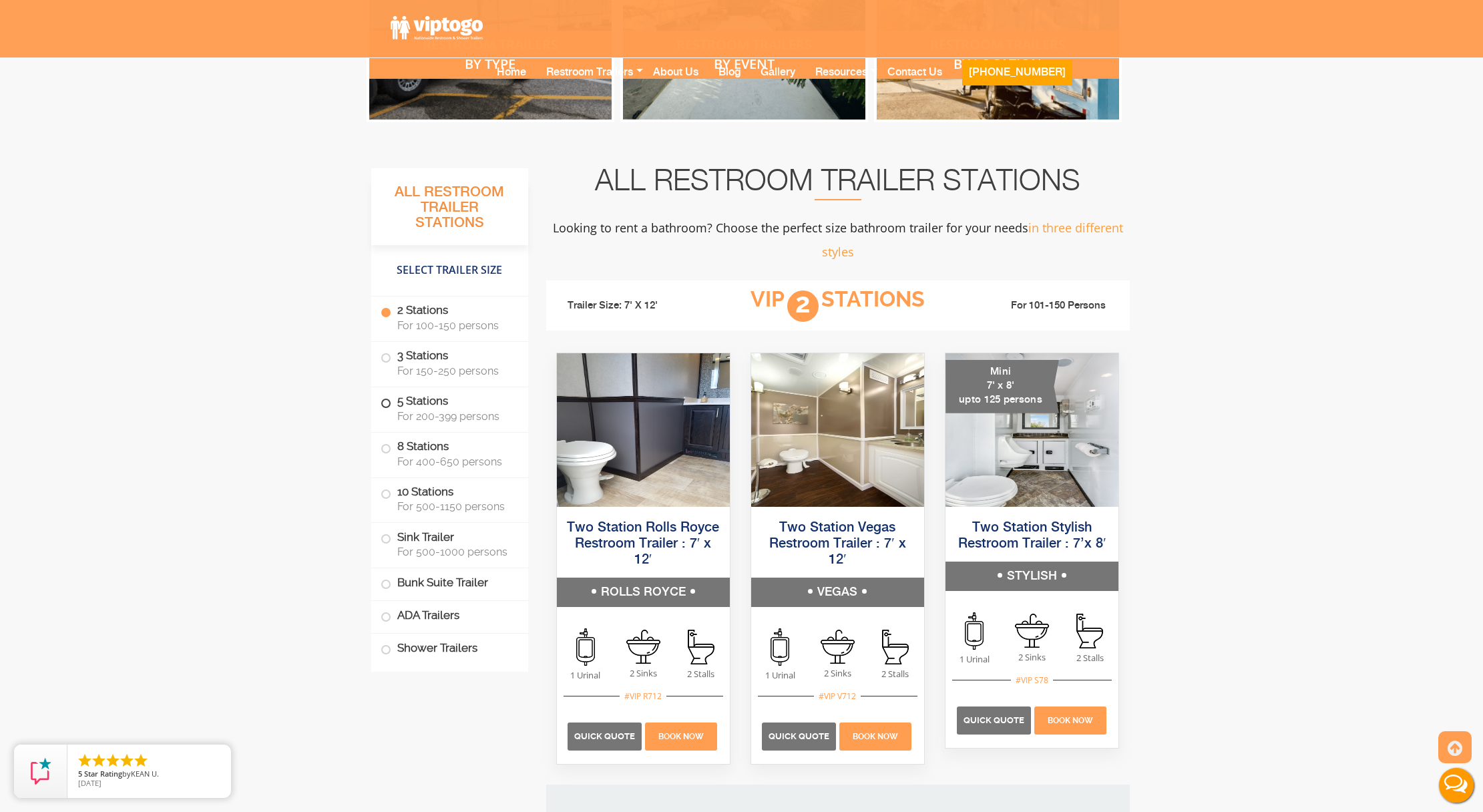
click at [383, 402] on span at bounding box center [386, 404] width 6 height 6
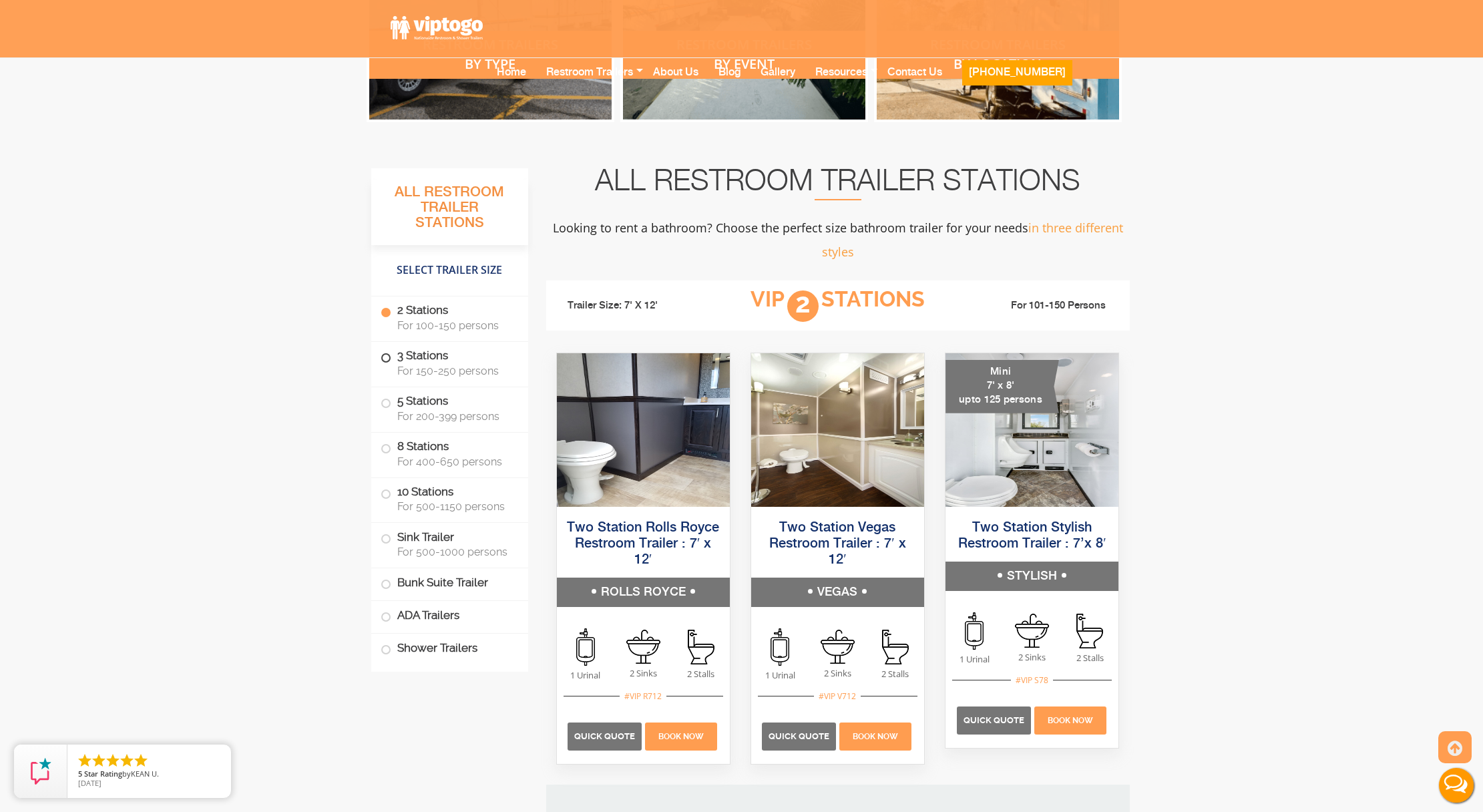
drag, startPoint x: 383, startPoint y: 402, endPoint x: 474, endPoint y: 353, distance: 103.4
click at [383, 401] on span at bounding box center [386, 404] width 6 height 6
click at [536, 55] on link "Home" at bounding box center [510, 81] width 49 height 53
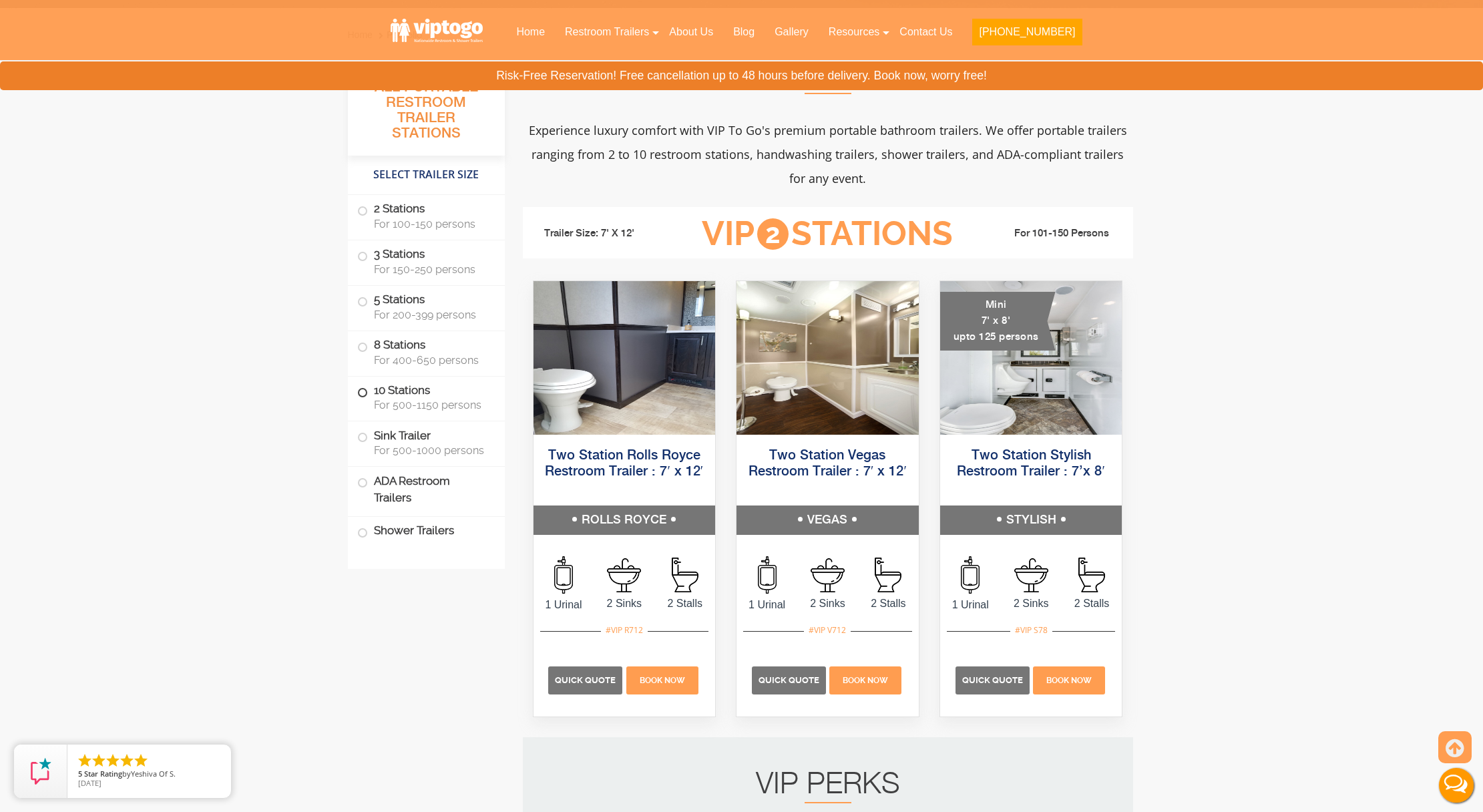
scroll to position [481, 0]
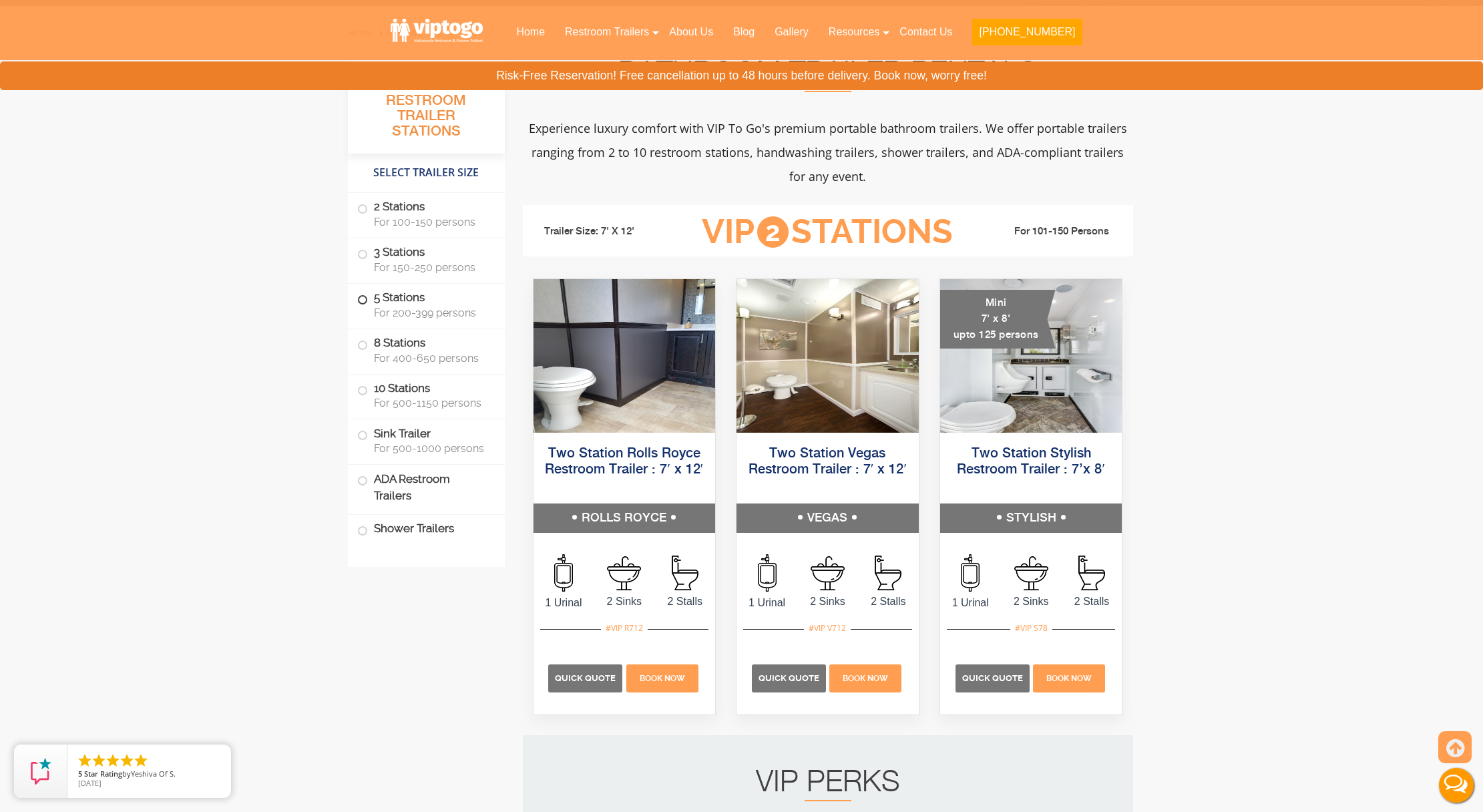
click at [362, 297] on span at bounding box center [362, 300] width 6 height 6
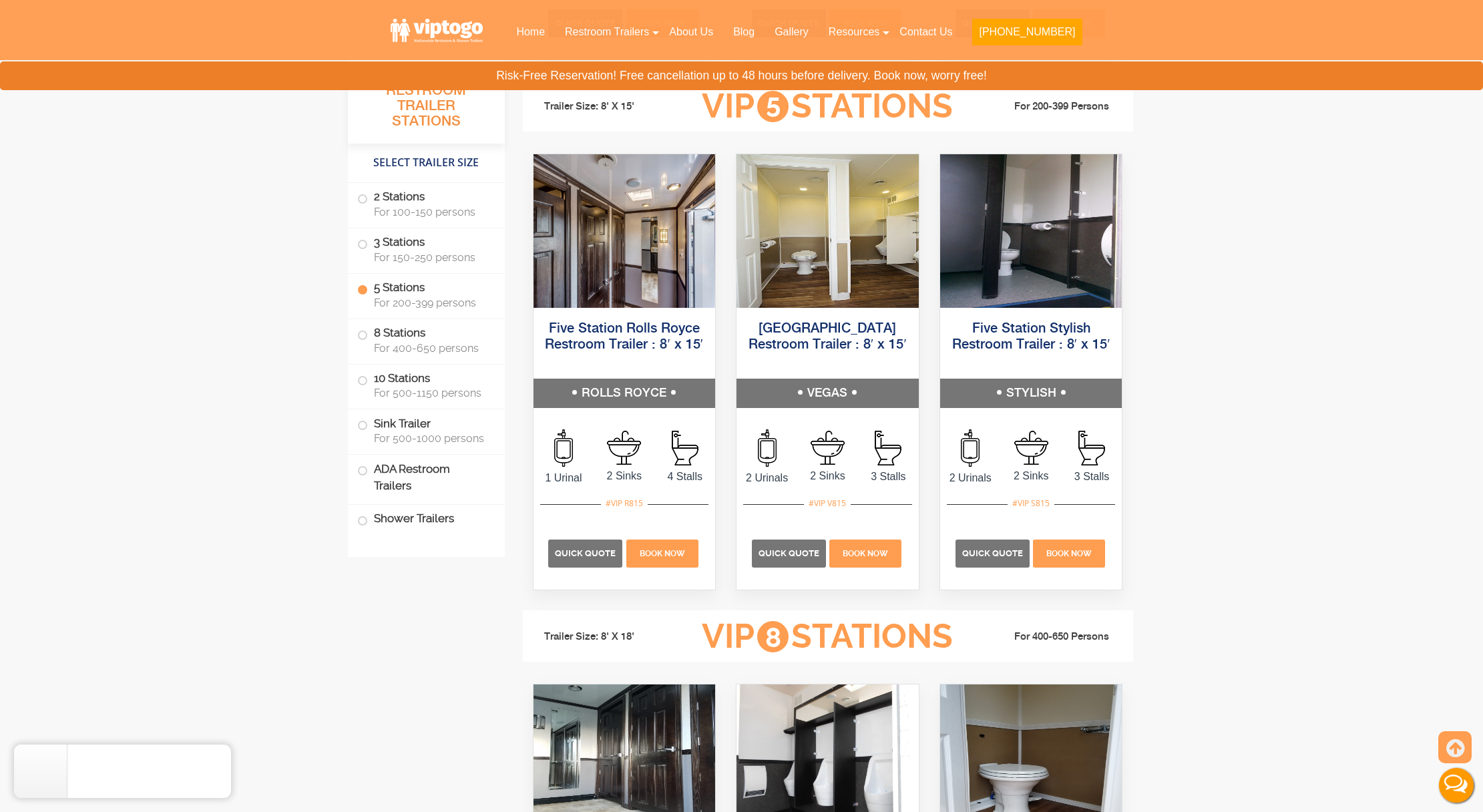
scroll to position [2043, 0]
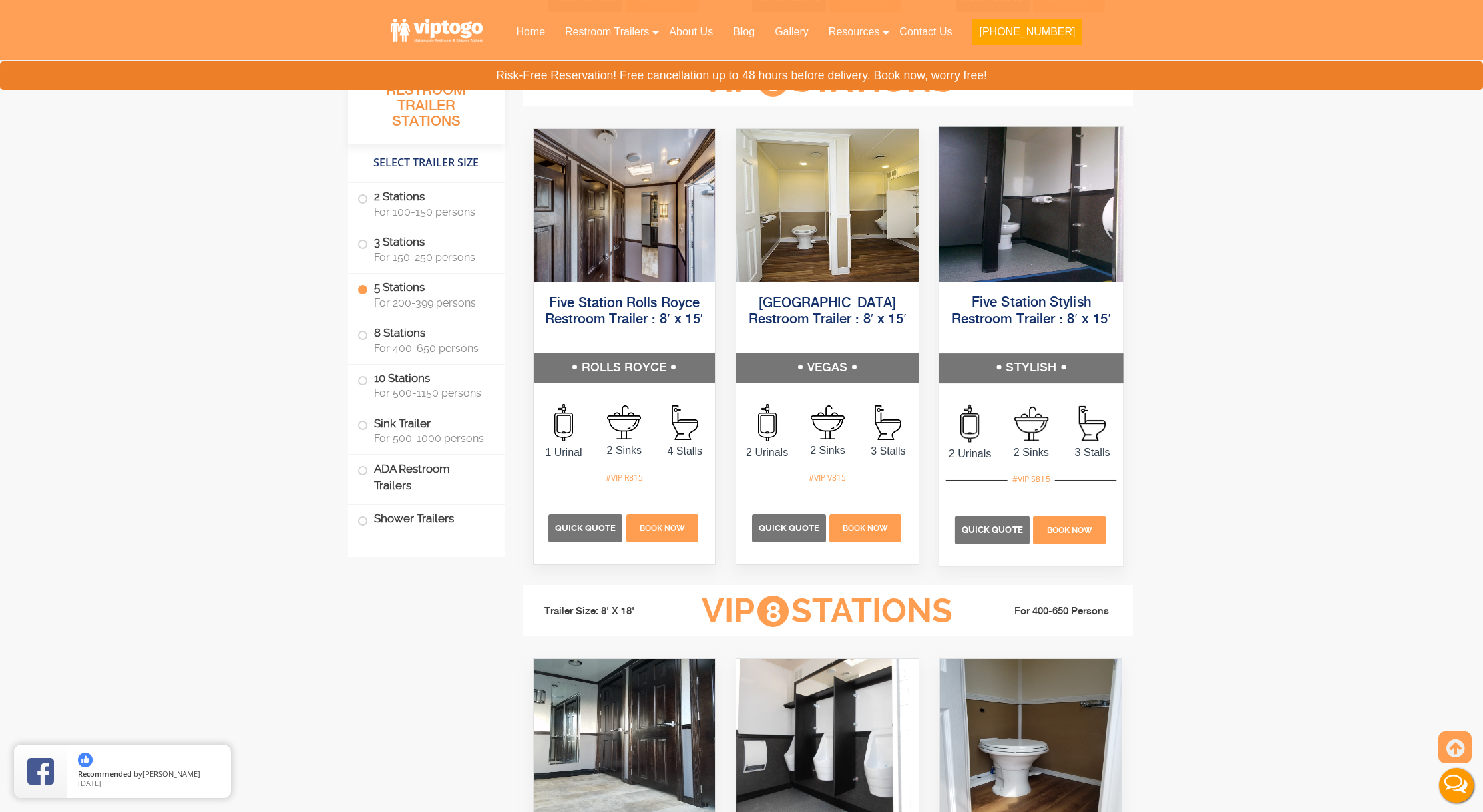
click at [1026, 248] on img at bounding box center [1030, 203] width 184 height 155
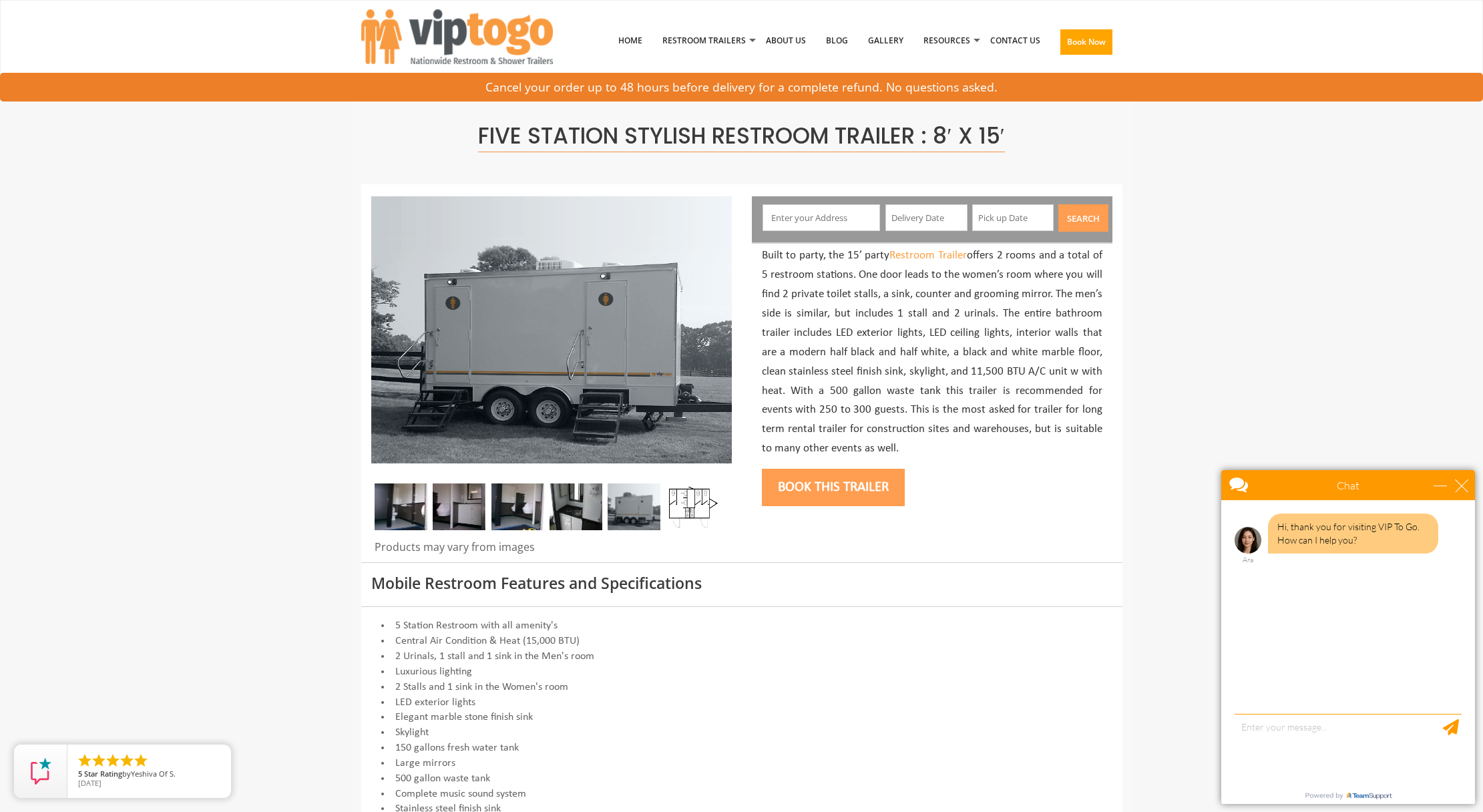
click at [687, 498] on img at bounding box center [692, 506] width 53 height 47
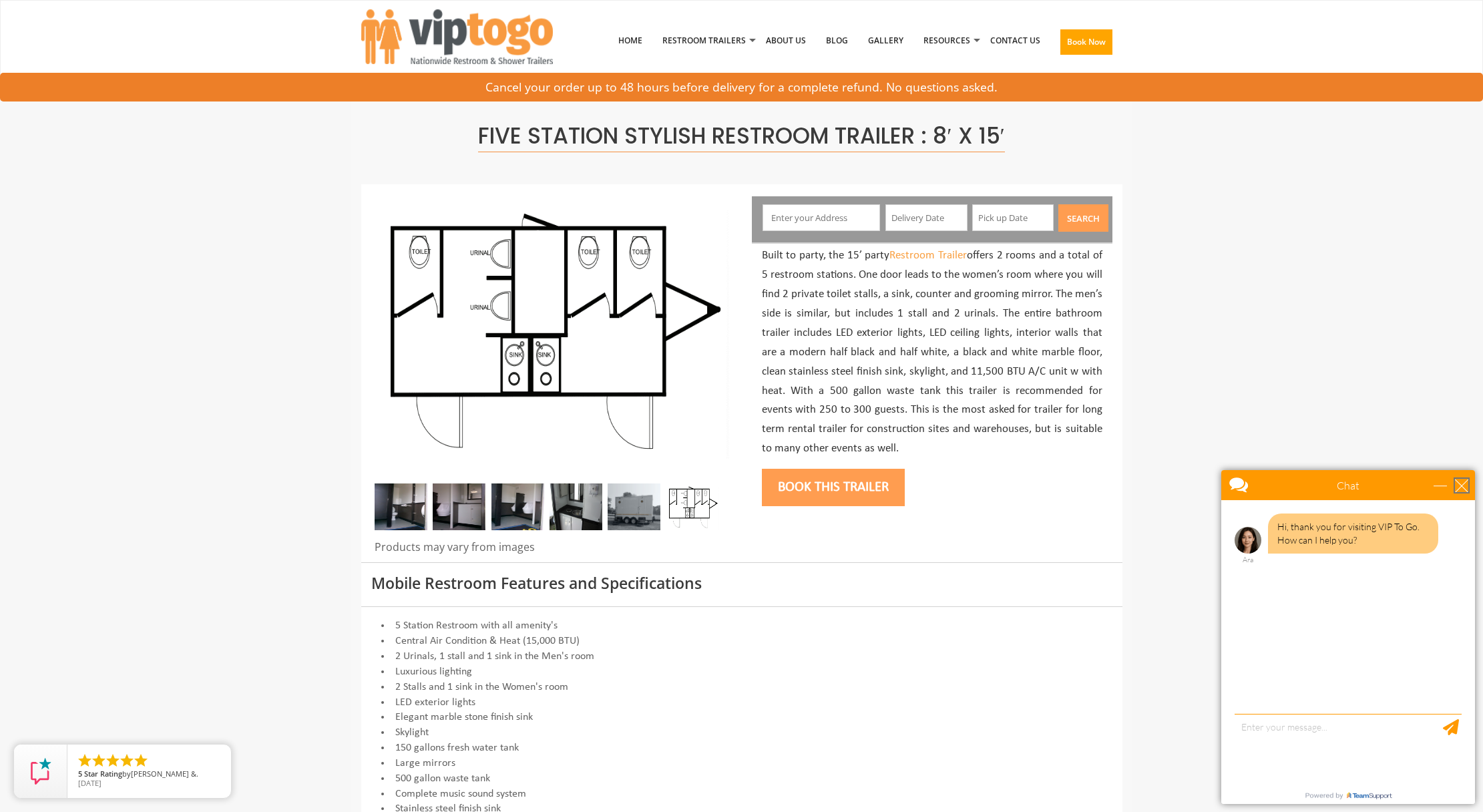
click at [1466, 489] on div "close" at bounding box center [1462, 485] width 13 height 13
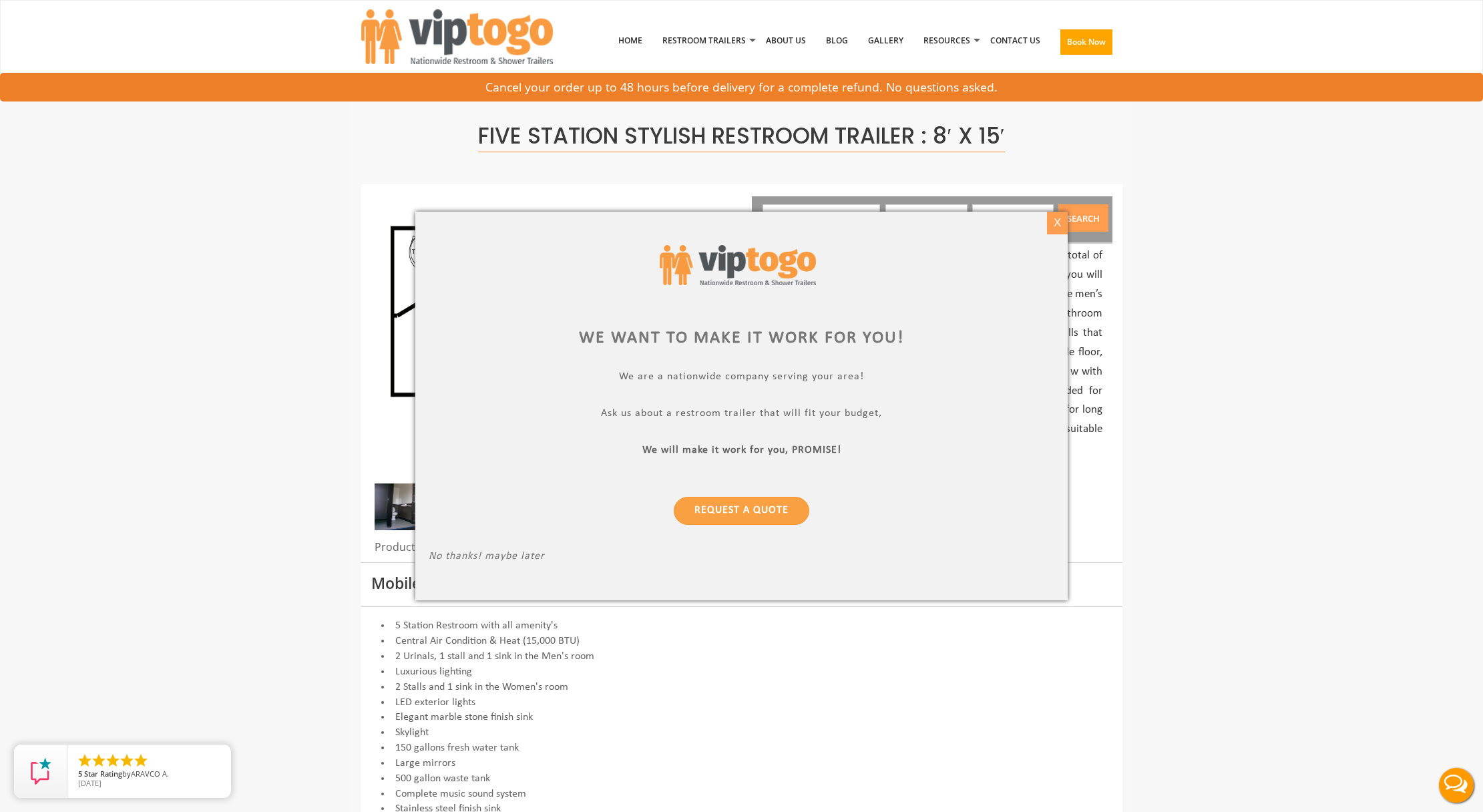
click at [1054, 228] on div "X" at bounding box center [1057, 223] width 21 height 23
